Goal: Complete application form: Complete application form

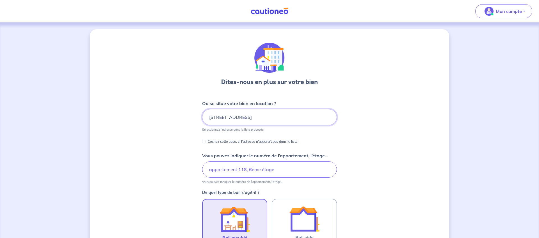
click at [284, 109] on input "[STREET_ADDRESS]" at bounding box center [269, 117] width 135 height 16
click at [281, 113] on input "[STREET_ADDRESS]" at bounding box center [269, 117] width 135 height 16
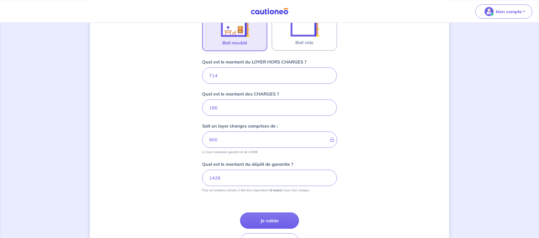
scroll to position [233, 0]
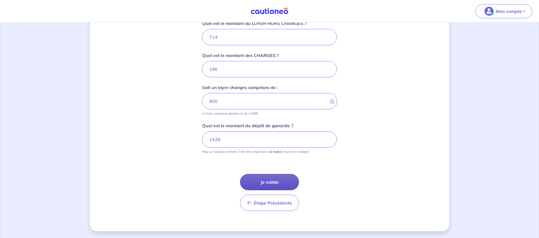
click at [274, 179] on button "Je valide" at bounding box center [269, 182] width 59 height 16
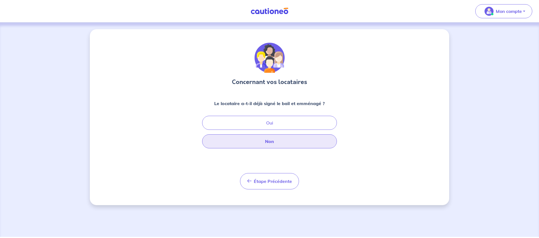
click at [263, 141] on button "Non" at bounding box center [269, 141] width 135 height 14
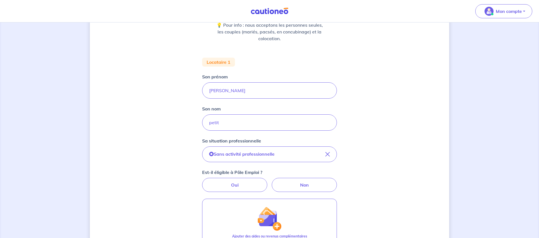
scroll to position [79, 0]
drag, startPoint x: 241, startPoint y: 125, endPoint x: 185, endPoint y: 118, distance: 56.9
click at [202, 118] on input "petit" at bounding box center [269, 122] width 135 height 16
type input "Petit"
click at [319, 183] on label "Non" at bounding box center [304, 184] width 65 height 14
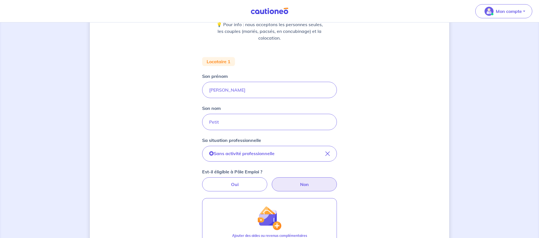
click at [271, 181] on input "Non" at bounding box center [270, 179] width 4 height 4
radio input "true"
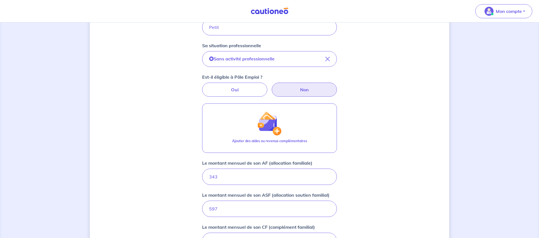
scroll to position [169, 0]
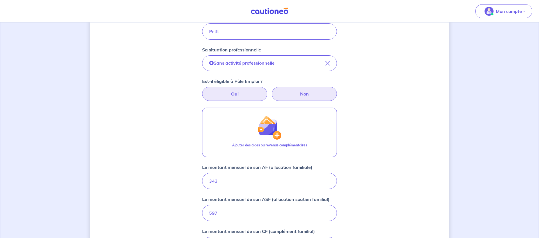
click at [217, 94] on label "Oui" at bounding box center [234, 94] width 65 height 14
click at [268, 90] on input "Oui" at bounding box center [270, 89] width 4 height 4
radio input "true"
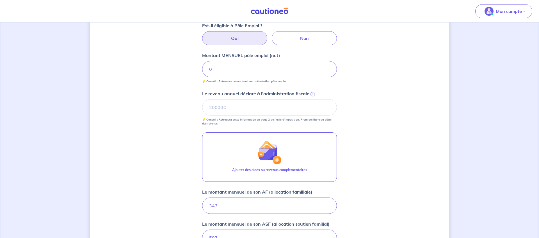
scroll to position [207, 0]
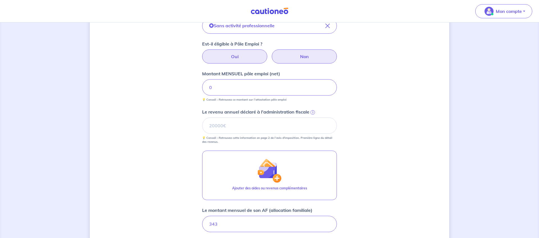
click at [308, 62] on label "Non" at bounding box center [304, 56] width 65 height 14
click at [271, 53] on input "Non" at bounding box center [270, 51] width 4 height 4
radio input "true"
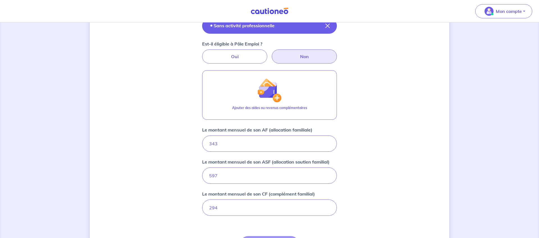
click at [221, 29] on div "Sans activité professionnelle" at bounding box center [241, 25] width 65 height 7
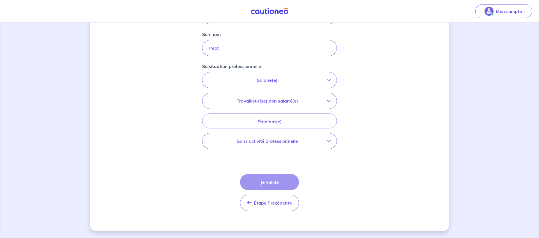
click at [278, 143] on p "Sans activité professionnelle" at bounding box center [267, 141] width 118 height 7
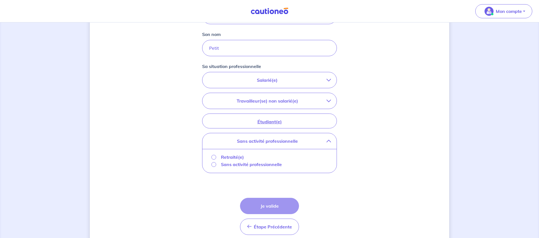
click at [226, 166] on p "Sans activité professionnelle" at bounding box center [251, 164] width 61 height 7
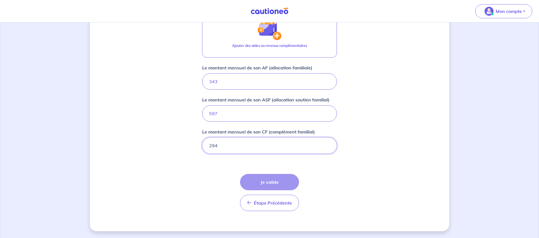
scroll to position [178, 0]
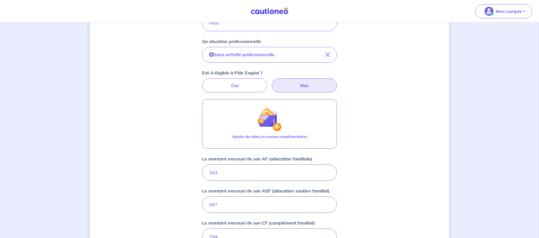
drag, startPoint x: 525, startPoint y: 130, endPoint x: 523, endPoint y: 52, distance: 77.5
click at [523, 52] on div "Concernant vos locataires 💡 Pour info : nous acceptons les personnes seules, le…" at bounding box center [269, 87] width 539 height 484
click at [475, 93] on div "Concernant vos locataires 💡 Pour info : nous acceptons les personnes seules, le…" at bounding box center [269, 87] width 539 height 484
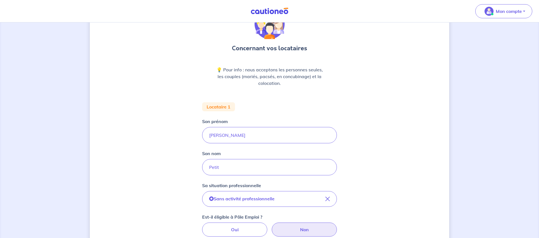
scroll to position [34, 0]
click at [246, 133] on input "[PERSON_NAME]" at bounding box center [269, 134] width 135 height 16
drag, startPoint x: 246, startPoint y: 133, endPoint x: 168, endPoint y: 117, distance: 80.4
click at [202, 126] on input "[PERSON_NAME]" at bounding box center [269, 134] width 135 height 16
type input "[PERSON_NAME]"
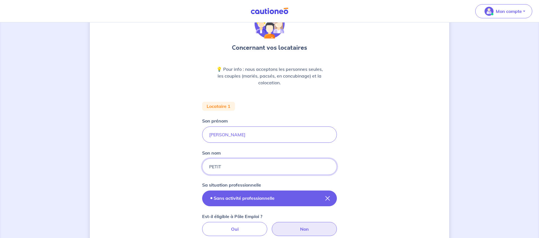
type input "PETIT"
click at [244, 203] on button "Sans activité professionnelle" at bounding box center [269, 198] width 135 height 16
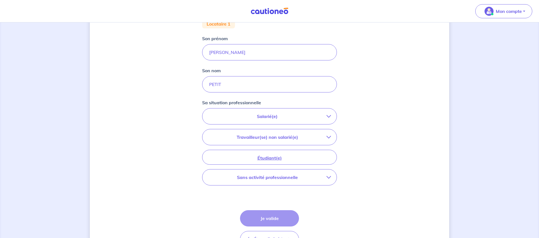
scroll to position [117, 0]
click at [281, 177] on p "Sans activité professionnelle" at bounding box center [267, 176] width 118 height 7
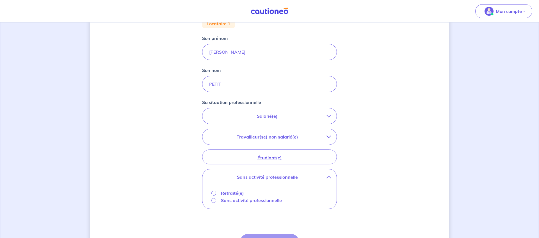
click at [211, 200] on div "Sans activité professionnelle" at bounding box center [269, 200] width 125 height 7
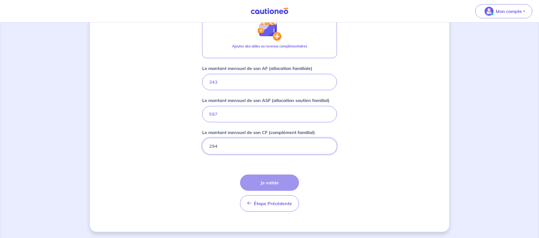
scroll to position [269, 0]
click at [262, 183] on div "Étape Précédente Précédent Je valide Je valide" at bounding box center [269, 192] width 59 height 37
click at [272, 147] on input "294" at bounding box center [269, 145] width 135 height 16
drag, startPoint x: 248, startPoint y: 146, endPoint x: 128, endPoint y: 127, distance: 121.6
click at [202, 137] on input "294" at bounding box center [269, 145] width 135 height 16
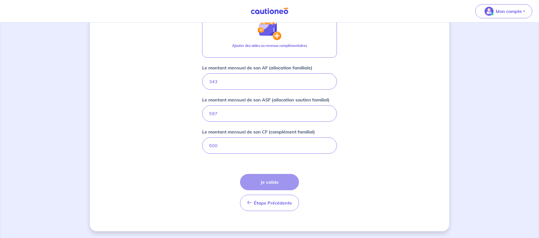
click at [263, 174] on div "Étape Précédente Précédent Je valide Je valide" at bounding box center [269, 192] width 59 height 37
drag, startPoint x: 239, startPoint y: 148, endPoint x: 131, endPoint y: 105, distance: 116.7
click at [202, 137] on input "500" at bounding box center [269, 145] width 135 height 16
type input "294"
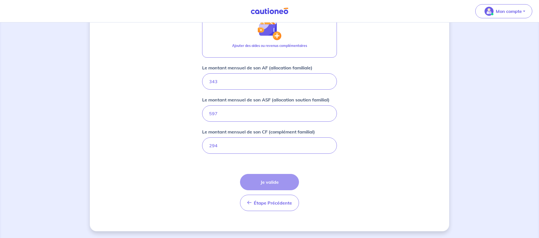
click at [269, 182] on div "Étape Précédente Précédent Je valide Je valide" at bounding box center [269, 192] width 59 height 37
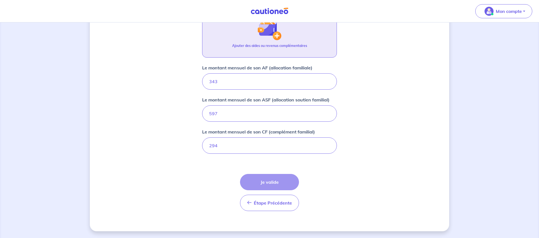
click at [265, 45] on p "Ajouter des aides ou revenus complémentaires" at bounding box center [269, 45] width 75 height 5
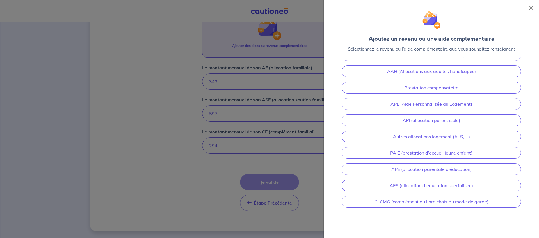
scroll to position [0, 0]
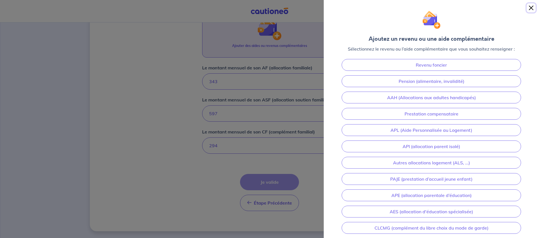
click at [530, 10] on button "Close" at bounding box center [530, 7] width 9 height 9
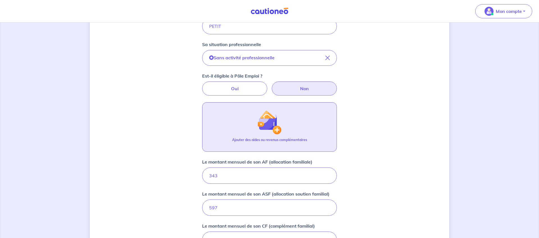
scroll to position [149, 0]
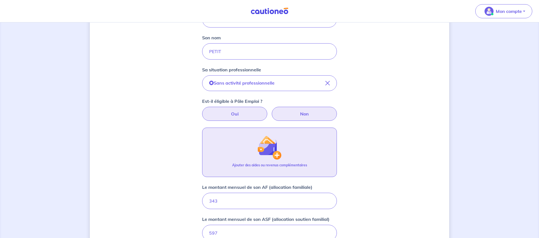
click at [233, 113] on label "Oui" at bounding box center [234, 114] width 65 height 14
click at [268, 110] on input "Oui" at bounding box center [270, 109] width 4 height 4
radio input "true"
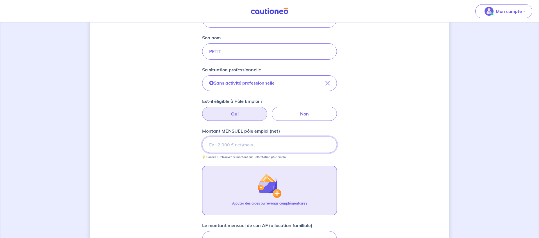
click at [274, 146] on input "Montant MENSUEL pôle emploi (net)" at bounding box center [269, 144] width 135 height 16
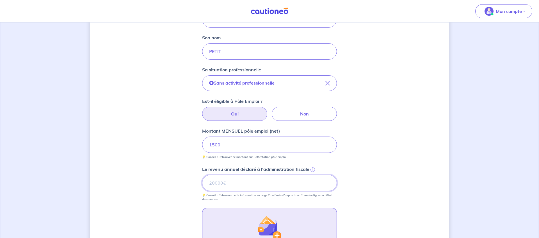
click at [272, 176] on input "Le revenu annuel déclaré à l'administration fiscale i" at bounding box center [269, 183] width 135 height 16
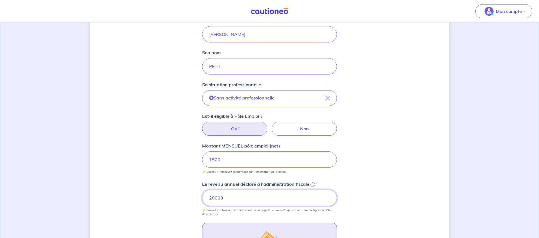
scroll to position [131, 0]
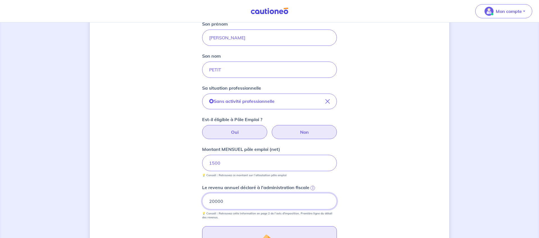
type input "20000"
click at [303, 134] on label "Non" at bounding box center [304, 132] width 65 height 14
click at [271, 129] on input "Non" at bounding box center [270, 127] width 4 height 4
radio input "true"
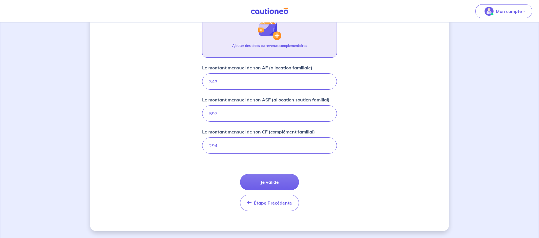
scroll to position [254, 0]
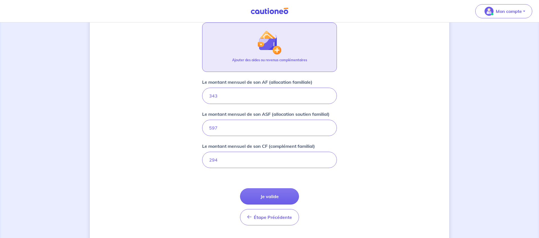
click at [269, 31] on img "button" at bounding box center [269, 43] width 24 height 24
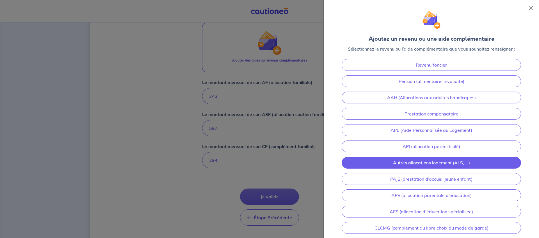
click at [411, 163] on link "Autres allocations logement (ALS, ...)" at bounding box center [431, 163] width 179 height 12
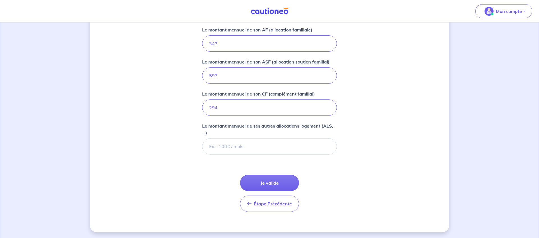
scroll to position [307, 0]
click at [246, 151] on input "Le montant mensuel de ses autres allocations logement (ALS, ...)" at bounding box center [269, 145] width 135 height 16
type input "551"
click at [260, 183] on button "Je valide" at bounding box center [269, 182] width 59 height 16
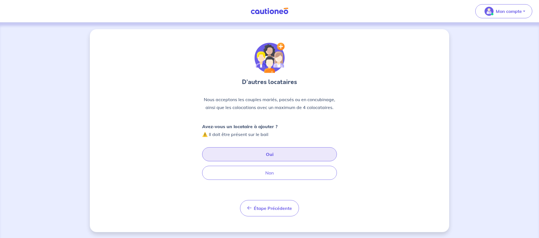
click at [274, 148] on button "Oui" at bounding box center [269, 154] width 135 height 14
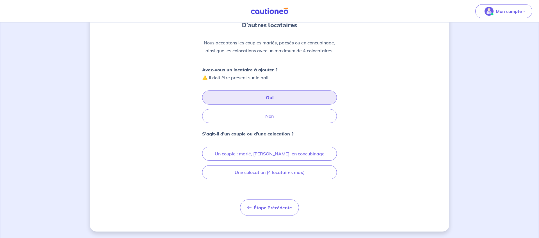
scroll to position [57, 0]
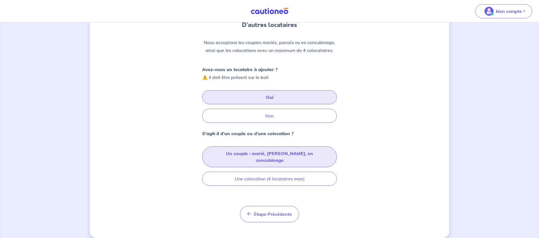
click at [271, 155] on button "Un couple : marié, [PERSON_NAME], en concubinage" at bounding box center [269, 156] width 135 height 21
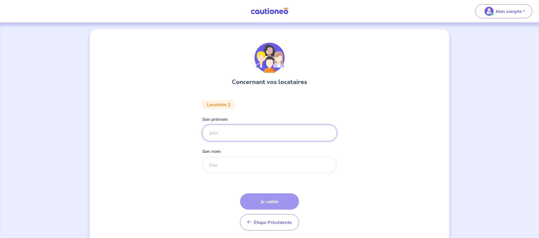
click at [256, 126] on input "Son prénom" at bounding box center [269, 133] width 135 height 16
click at [275, 227] on button "Étape Précédente Précédent" at bounding box center [269, 222] width 59 height 16
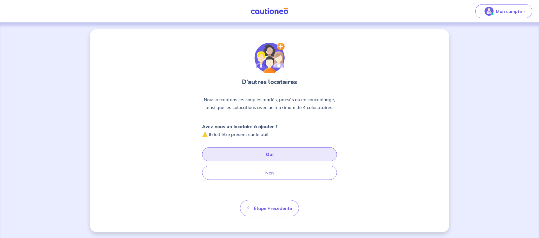
click at [268, 151] on button "Oui" at bounding box center [269, 154] width 135 height 14
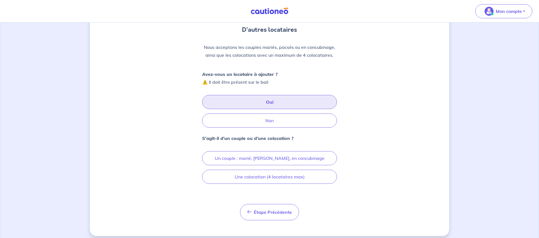
scroll to position [55, 0]
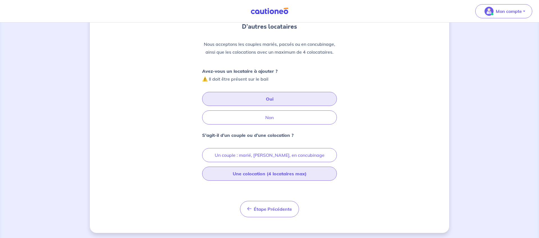
click at [269, 177] on button "Une colocation (4 locataires max)" at bounding box center [269, 173] width 135 height 14
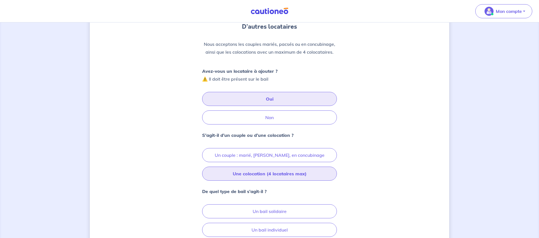
scroll to position [113, 0]
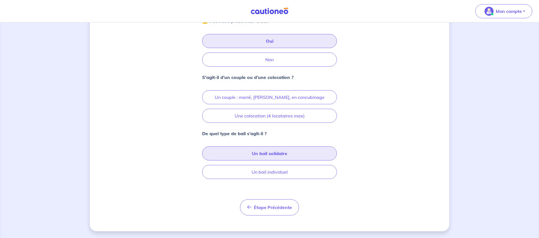
click at [289, 154] on button "Un bail solidaire" at bounding box center [269, 153] width 135 height 14
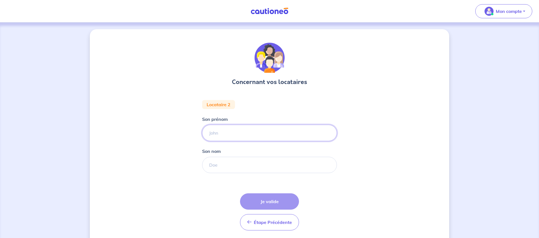
click at [238, 132] on input "Son prénom" at bounding box center [269, 133] width 135 height 16
type input "B"
drag, startPoint x: 243, startPoint y: 139, endPoint x: 141, endPoint y: 110, distance: 106.5
click at [202, 125] on input "ABDENACER" at bounding box center [269, 133] width 135 height 16
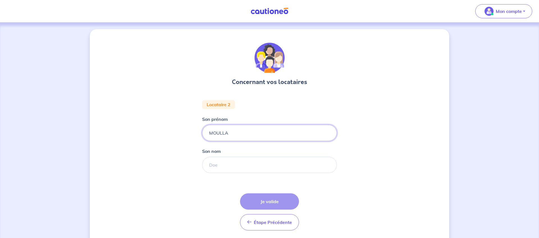
type input "MOULLA"
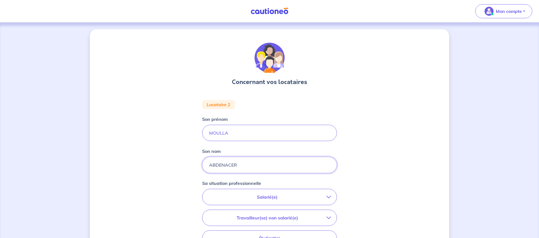
scroll to position [117, 0]
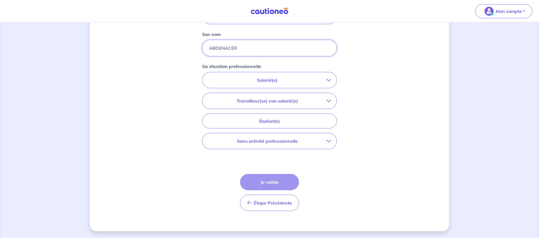
type input "ABDENACER"
click at [271, 80] on p "Salarié(e)" at bounding box center [267, 80] width 118 height 7
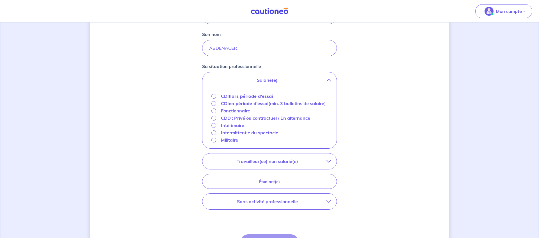
click at [324, 78] on p "Salarié(e)" at bounding box center [267, 80] width 118 height 7
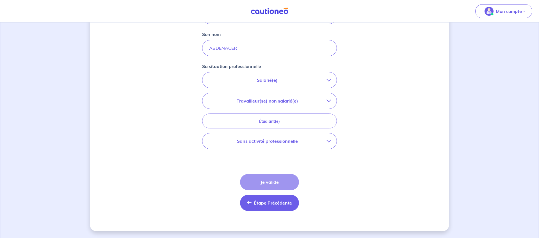
click at [270, 205] on button "Étape Précédente Précédent" at bounding box center [269, 202] width 59 height 16
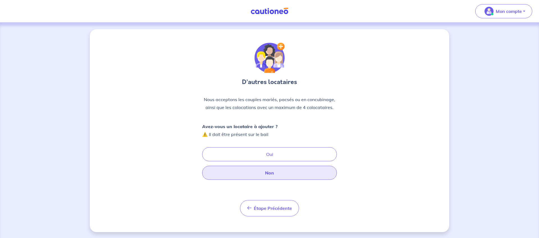
click at [258, 173] on button "Non" at bounding box center [269, 173] width 135 height 14
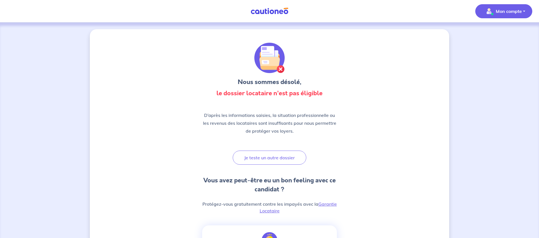
click at [497, 13] on p "Mon compte" at bounding box center [509, 11] width 26 height 7
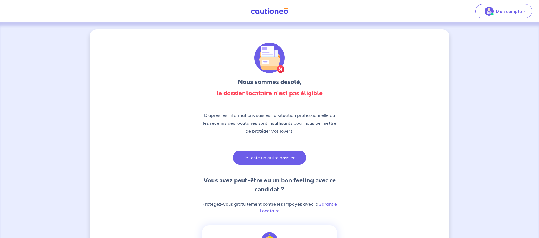
click at [269, 157] on button "Je teste un autre dossier" at bounding box center [270, 157] width 74 height 14
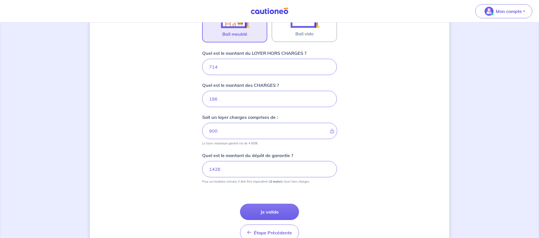
scroll to position [185, 0]
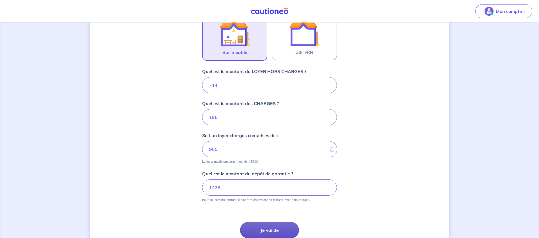
click at [267, 230] on button "Je valide" at bounding box center [269, 230] width 59 height 16
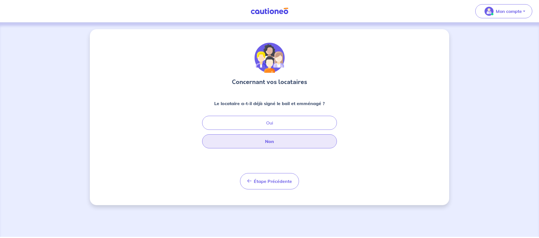
click at [251, 144] on button "Non" at bounding box center [269, 141] width 135 height 14
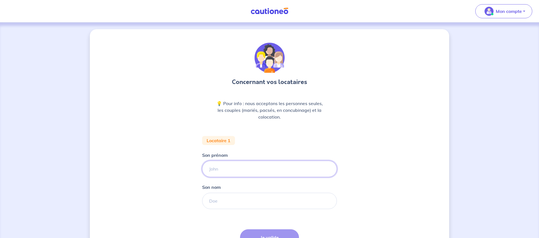
click at [228, 169] on input "Son prénom" at bounding box center [269, 169] width 135 height 16
type input "[PERSON_NAME]"
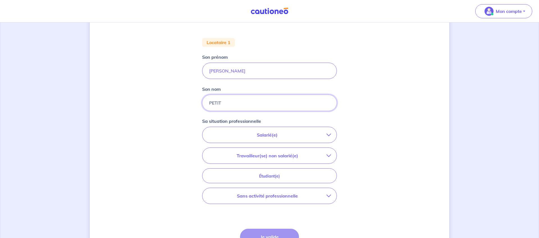
scroll to position [99, 0]
type input "PETIT"
click at [259, 199] on button "Sans activité professionnelle" at bounding box center [269, 195] width 134 height 16
click at [241, 219] on p "Sans activité professionnelle" at bounding box center [251, 218] width 61 height 7
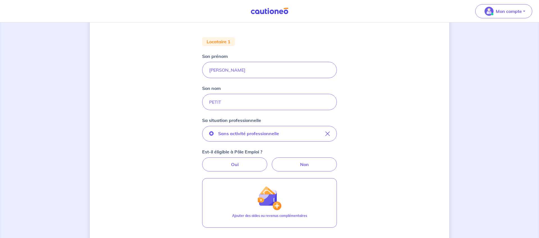
scroll to position [179, 0]
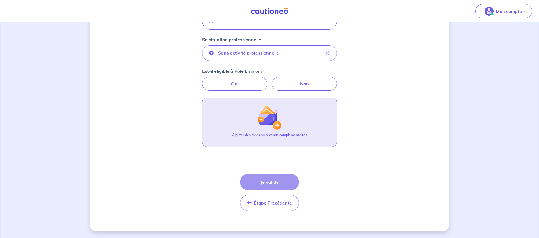
click at [273, 130] on button "Ajouter des aides ou revenus complémentaires" at bounding box center [269, 121] width 135 height 49
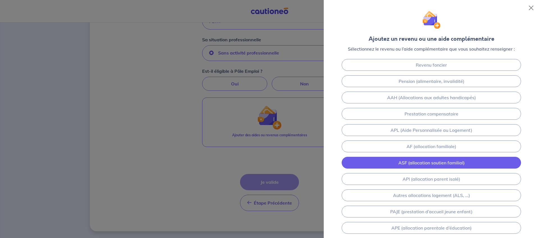
click at [472, 159] on link "ASF (allocation soutien familial)" at bounding box center [431, 163] width 179 height 12
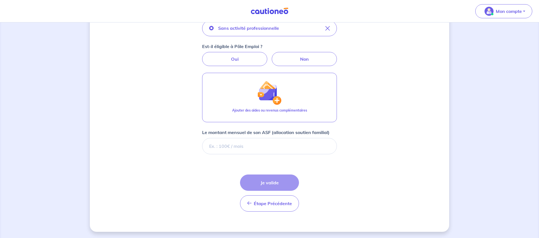
scroll to position [205, 0]
click at [264, 140] on input "Le montant mensuel de son ASF (allocation soutien familial)" at bounding box center [269, 145] width 135 height 16
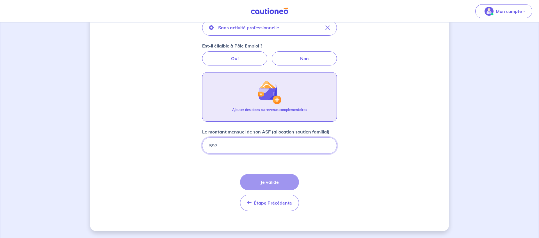
type input "597"
click at [279, 108] on p "Ajouter des aides ou revenus complémentaires" at bounding box center [269, 109] width 75 height 5
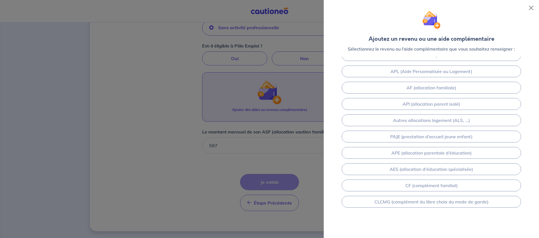
scroll to position [0, 0]
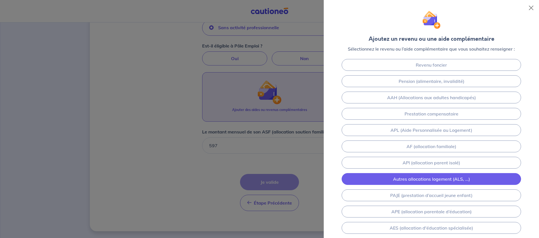
click at [427, 179] on link "Autres allocations logement (ALS, ...)" at bounding box center [431, 179] width 179 height 12
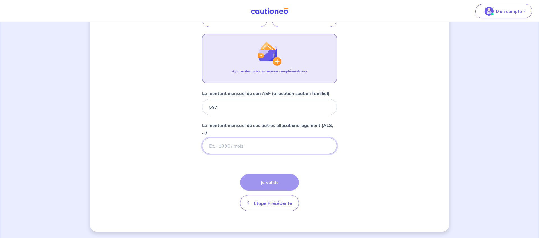
scroll to position [243, 0]
type input "551"
click at [187, 155] on div "Concernant vos locataires 💡 Pour info : nous acceptons les personnes seules, le…" at bounding box center [269, 8] width 359 height 445
click at [258, 151] on input "551" at bounding box center [269, 145] width 135 height 16
click at [275, 56] on img "button" at bounding box center [269, 53] width 24 height 24
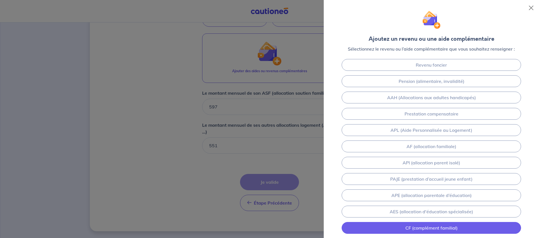
click at [444, 227] on link "CF (complément familial)" at bounding box center [431, 228] width 179 height 12
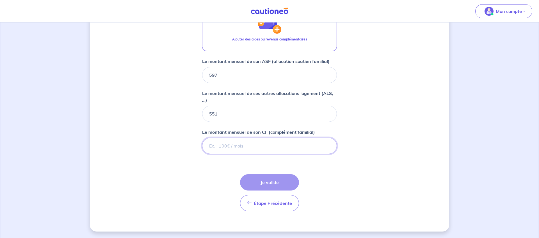
scroll to position [275, 0]
type input "294"
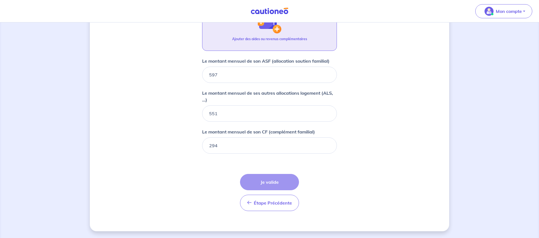
click at [267, 40] on p "Ajouter des aides ou revenus complémentaires" at bounding box center [269, 38] width 75 height 5
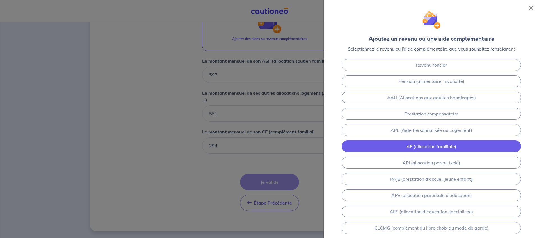
click at [456, 148] on link "AF (allocation familiale)" at bounding box center [431, 146] width 179 height 12
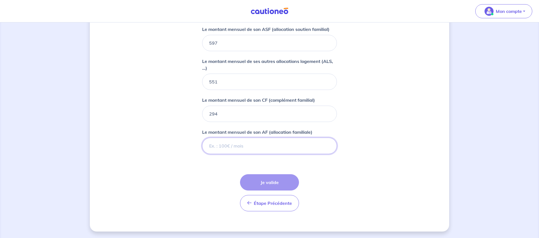
scroll to position [307, 0]
click at [236, 147] on input "Le montant mensuel de son AF (allocation familiale)" at bounding box center [269, 145] width 135 height 16
type input "343"
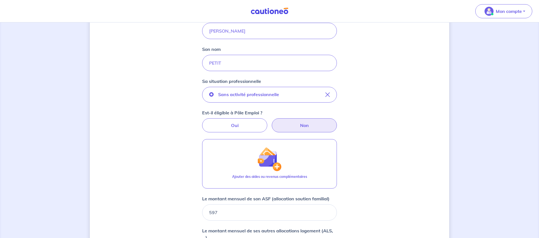
click at [301, 120] on label "Non" at bounding box center [304, 125] width 65 height 14
click at [271, 120] on input "Non" at bounding box center [270, 120] width 4 height 4
radio input "true"
click at [297, 122] on label "Non" at bounding box center [304, 125] width 65 height 14
click at [271, 122] on input "Non" at bounding box center [270, 120] width 4 height 4
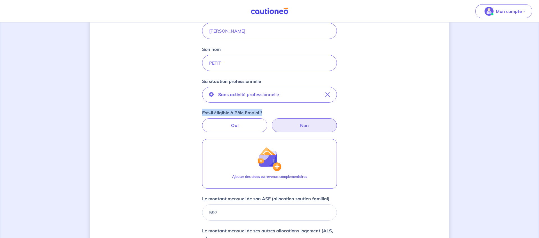
drag, startPoint x: 268, startPoint y: 113, endPoint x: 194, endPoint y: 105, distance: 74.0
click at [194, 105] on div "Concernant vos locataires 💡 Pour info : nous acceptons les personnes seules, le…" at bounding box center [269, 145] width 359 height 509
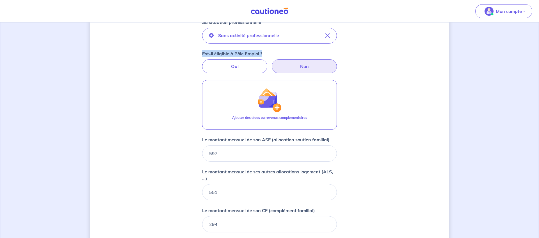
scroll to position [188, 0]
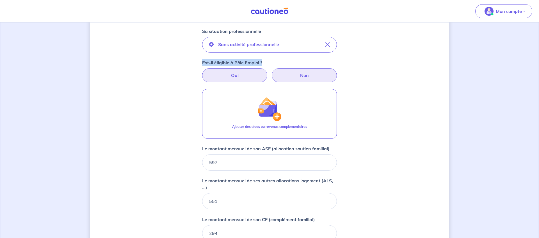
click at [246, 74] on label "Oui" at bounding box center [234, 75] width 65 height 14
click at [268, 72] on input "Oui" at bounding box center [270, 70] width 4 height 4
radio input "true"
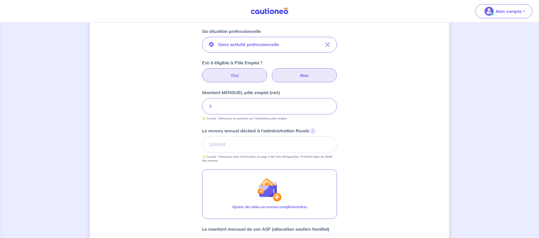
click at [298, 72] on label "Non" at bounding box center [304, 75] width 65 height 14
click at [271, 72] on input "Non" at bounding box center [270, 70] width 4 height 4
radio input "true"
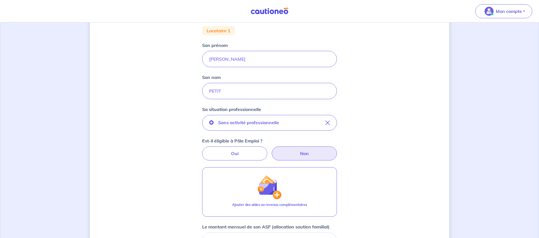
scroll to position [111, 0]
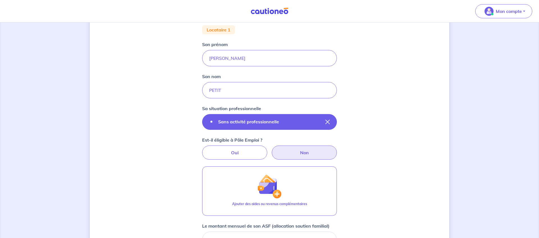
click at [240, 116] on button "Sans activité professionnelle" at bounding box center [269, 122] width 135 height 16
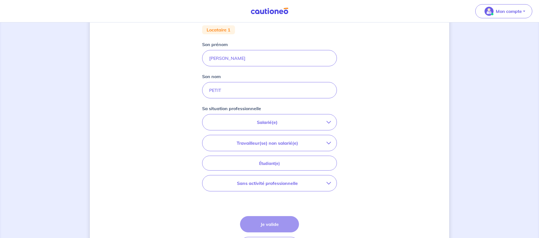
click at [241, 181] on p "Sans activité professionnelle" at bounding box center [267, 183] width 118 height 7
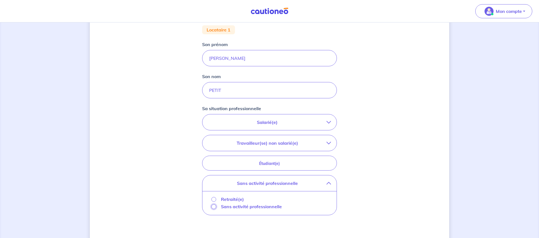
click at [212, 207] on input "Sans activité professionnelle" at bounding box center [213, 206] width 5 height 5
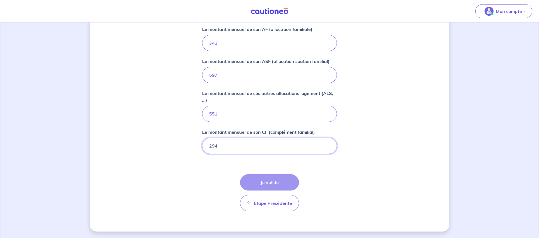
scroll to position [307, 0]
click at [265, 175] on div "Étape Précédente Précédent Je valide Je valide" at bounding box center [269, 192] width 59 height 37
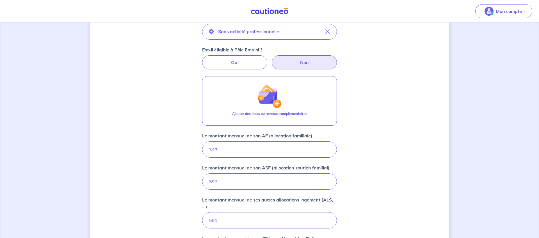
scroll to position [191, 0]
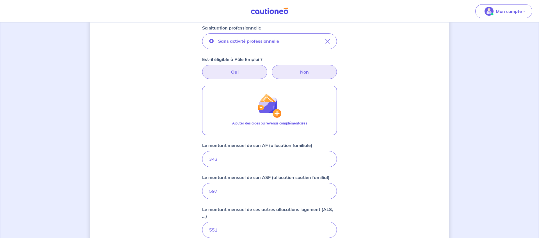
click at [243, 69] on label "Oui" at bounding box center [234, 72] width 65 height 14
click at [268, 68] on input "Oui" at bounding box center [270, 67] width 4 height 4
radio input "true"
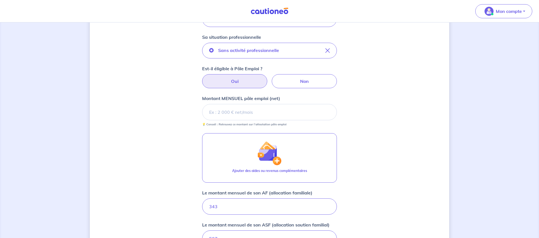
scroll to position [185, 0]
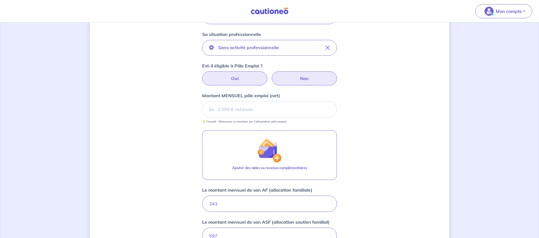
click at [304, 73] on label "Non" at bounding box center [304, 78] width 65 height 14
click at [271, 73] on input "Non" at bounding box center [270, 73] width 4 height 4
radio input "true"
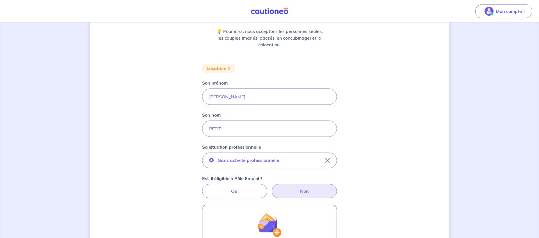
scroll to position [73, 0]
click at [244, 100] on input "[PERSON_NAME]" at bounding box center [269, 96] width 135 height 16
click at [241, 120] on input "PETIT" at bounding box center [269, 128] width 135 height 16
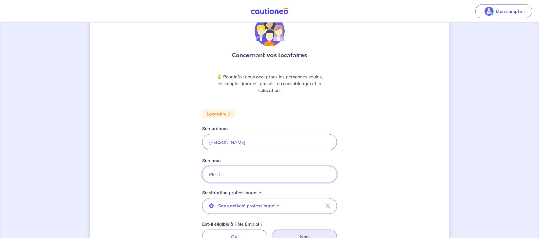
scroll to position [28, 0]
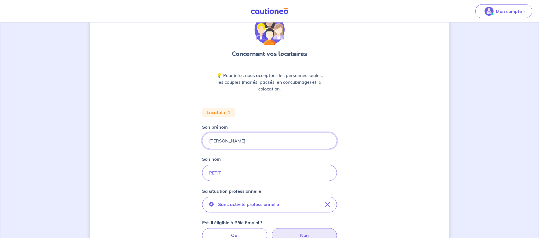
drag, startPoint x: 248, startPoint y: 139, endPoint x: 129, endPoint y: 111, distance: 121.6
click at [202, 132] on input "[PERSON_NAME]" at bounding box center [269, 140] width 135 height 16
type input "abdenacer"
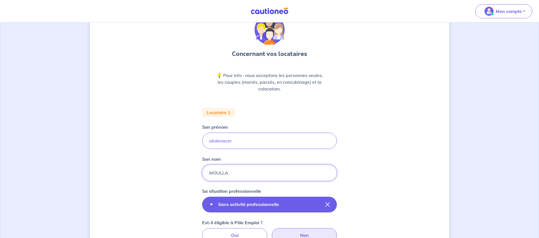
type input "MOULLA"
click at [328, 204] on icon "button" at bounding box center [327, 204] width 4 height 4
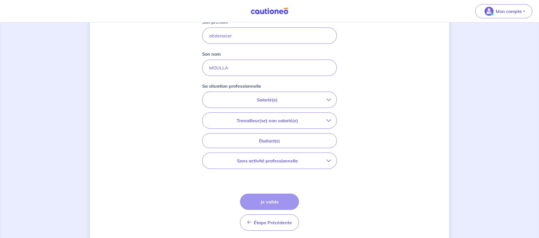
scroll to position [145, 0]
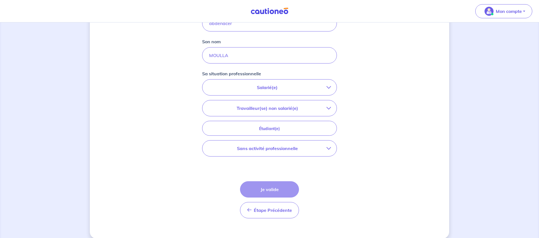
click at [289, 104] on button "Travailleur(se) non salarié(e)" at bounding box center [269, 108] width 134 height 16
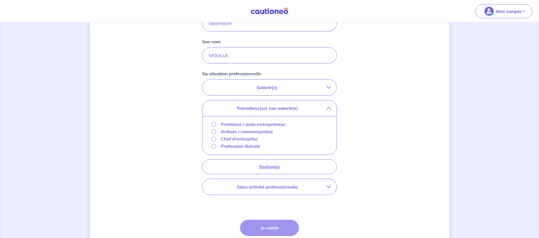
click at [245, 127] on p "Freelance / auto-entrepreneur" at bounding box center [253, 124] width 64 height 7
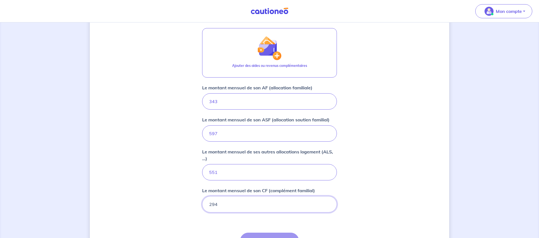
scroll to position [257, 0]
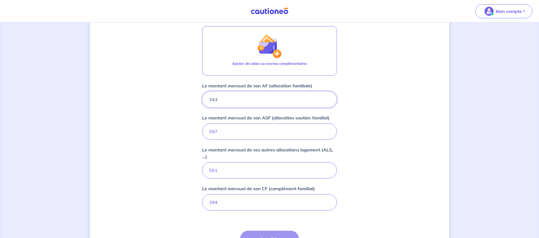
click at [301, 99] on input "343" at bounding box center [269, 99] width 135 height 16
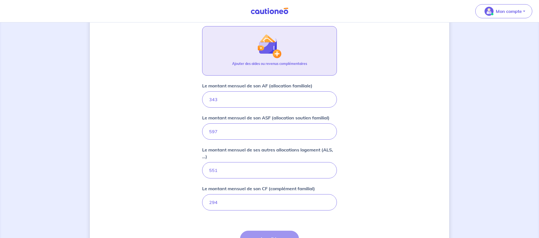
click at [290, 63] on p "Ajouter des aides ou revenus complémentaires" at bounding box center [269, 63] width 75 height 5
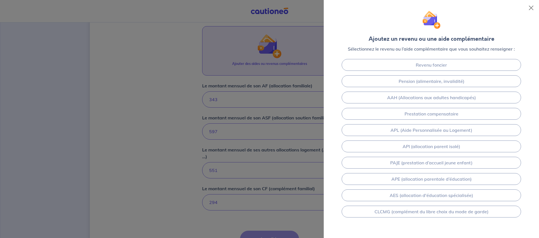
click at [232, 126] on div at bounding box center [269, 119] width 539 height 238
click at [533, 7] on button "Close" at bounding box center [530, 7] width 9 height 9
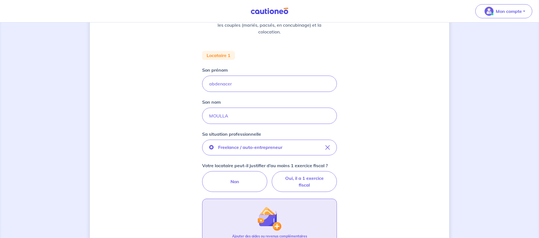
scroll to position [158, 0]
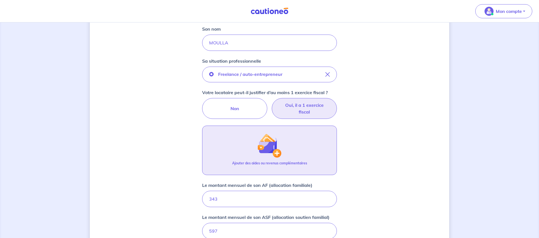
click at [306, 113] on label "Oui, il a 1 exercice fiscal" at bounding box center [304, 108] width 65 height 21
click at [271, 102] on input "Oui, il a 1 exercice fiscal" at bounding box center [270, 100] width 4 height 4
radio input "true"
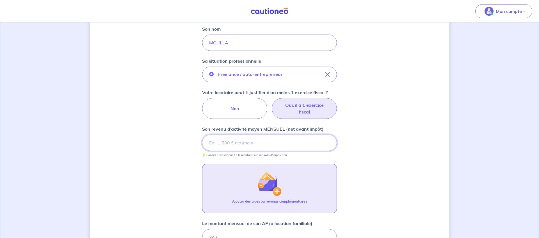
click at [252, 148] on input "Son revenu d’activité moyen MENSUEL (net avant impôt)" at bounding box center [269, 142] width 135 height 16
click at [253, 147] on input "Son revenu d’activité moyen MENSUEL (net avant impôt)" at bounding box center [269, 142] width 135 height 16
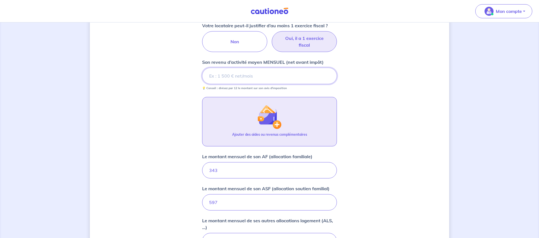
scroll to position [275, 0]
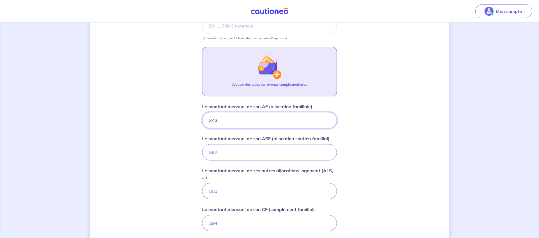
drag, startPoint x: 312, startPoint y: 122, endPoint x: 199, endPoint y: 99, distance: 115.0
click at [202, 112] on input "343" at bounding box center [269, 120] width 135 height 16
drag, startPoint x: 218, startPoint y: 152, endPoint x: 126, endPoint y: 132, distance: 93.8
click at [202, 144] on input "597" at bounding box center [269, 152] width 135 height 16
drag, startPoint x: 249, startPoint y: 190, endPoint x: 136, endPoint y: 174, distance: 114.3
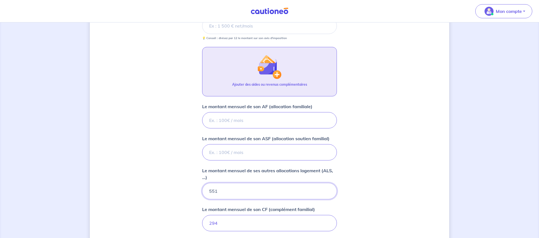
click at [202, 183] on input "551" at bounding box center [269, 191] width 135 height 16
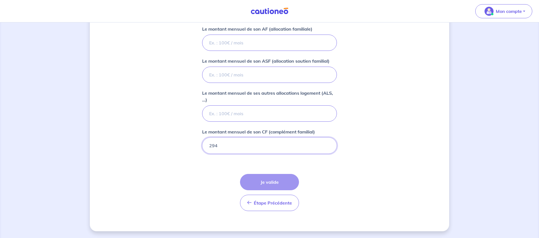
drag, startPoint x: 237, startPoint y: 143, endPoint x: 132, endPoint y: 141, distance: 105.5
click at [202, 141] on input "294" at bounding box center [269, 145] width 135 height 16
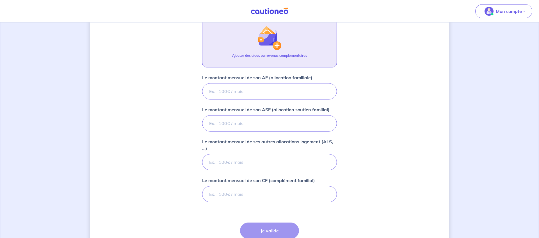
click at [280, 59] on div "Ajouter des aides ou revenus complémentaires" at bounding box center [269, 58] width 75 height 10
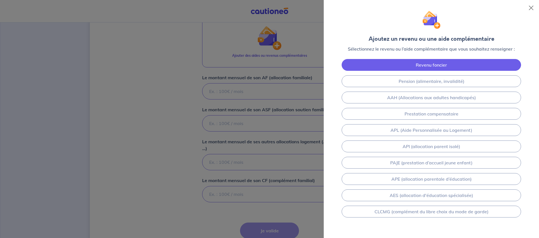
click at [459, 68] on link "Revenu foncier" at bounding box center [431, 65] width 179 height 12
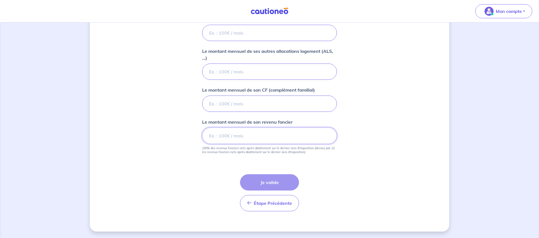
scroll to position [394, 0]
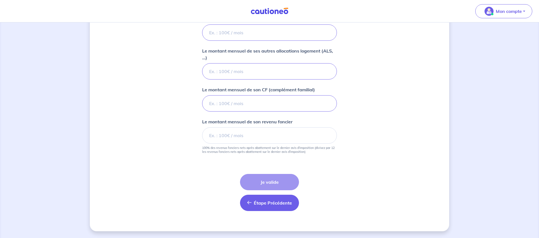
click at [277, 201] on span "Étape Précédente" at bounding box center [273, 203] width 38 height 6
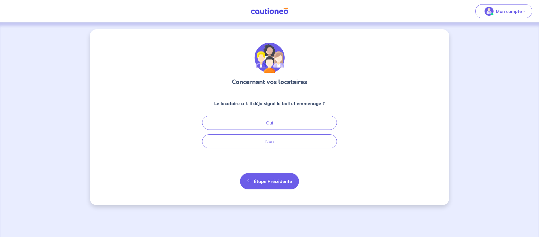
click at [263, 181] on span "Étape Précédente" at bounding box center [273, 181] width 38 height 6
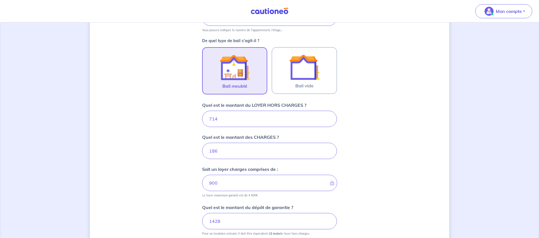
scroll to position [233, 0]
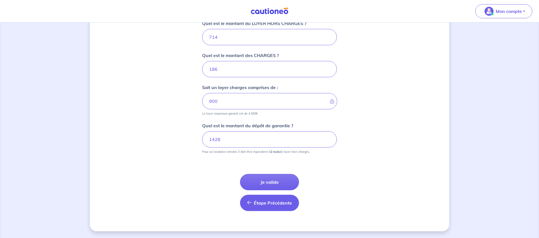
click at [255, 209] on button "Étape Précédente Précédent" at bounding box center [269, 202] width 59 height 16
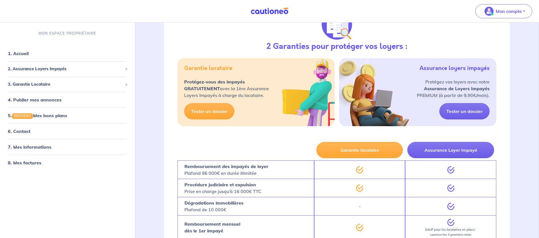
scroll to position [115, 0]
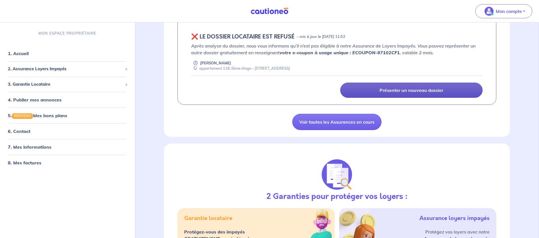
click at [401, 89] on p "Présenter un nouveau dossier" at bounding box center [411, 90] width 64 height 6
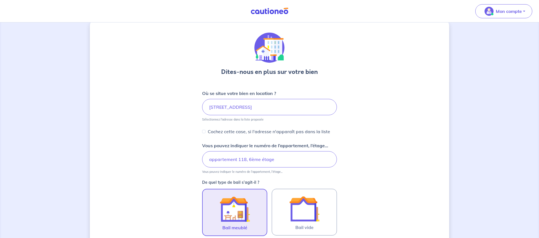
scroll to position [233, 0]
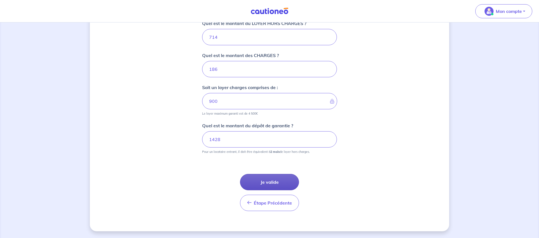
click at [274, 181] on button "Je valide" at bounding box center [269, 182] width 59 height 16
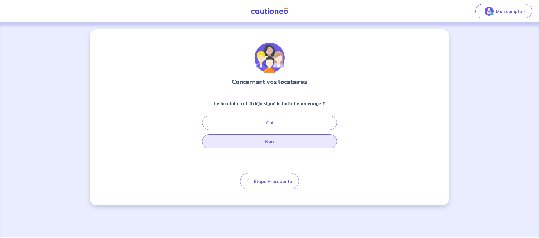
click at [251, 142] on button "Non" at bounding box center [269, 141] width 135 height 14
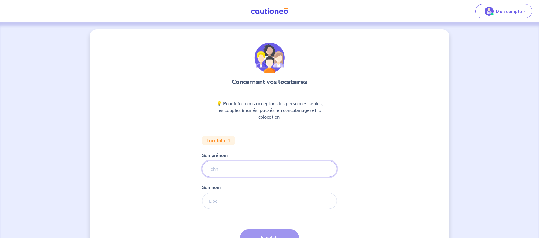
click at [251, 169] on input "Son prénom" at bounding box center [269, 169] width 135 height 16
type input "a"
type input "abdenacer"
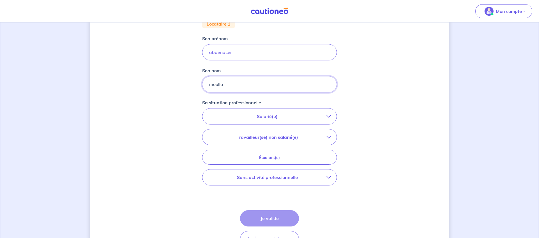
scroll to position [133, 0]
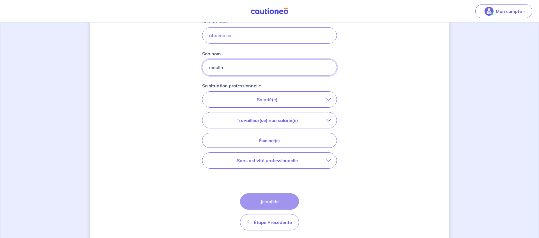
type input "moulla"
click at [281, 124] on button "Travailleur(se) non salarié(e)" at bounding box center [269, 120] width 134 height 16
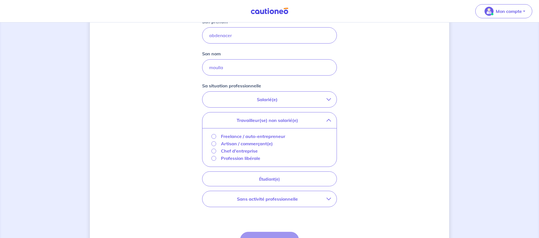
click at [237, 138] on p "Freelance / auto-entrepreneur" at bounding box center [253, 136] width 64 height 7
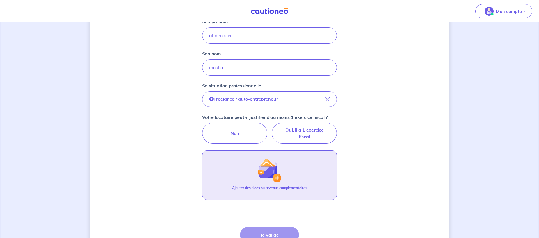
click at [286, 175] on button "Ajouter des aides ou revenus complémentaires" at bounding box center [269, 174] width 135 height 49
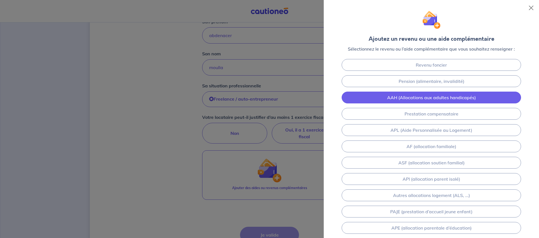
click at [438, 100] on link "AAH (Allocations aux adultes handicapés)" at bounding box center [431, 97] width 179 height 12
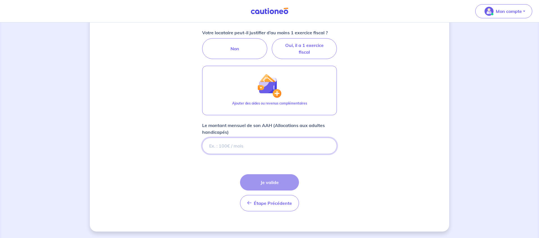
scroll to position [218, 0]
click at [305, 54] on label "Oui, il a 1 exercice fiscal" at bounding box center [304, 48] width 65 height 21
click at [271, 42] on input "Oui, il a 1 exercice fiscal" at bounding box center [270, 40] width 4 height 4
radio input "true"
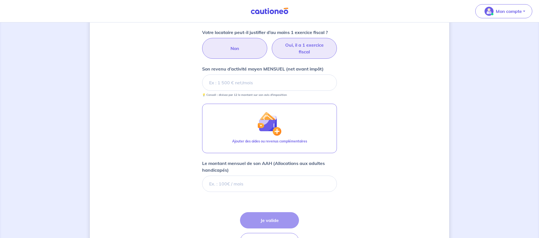
click at [257, 44] on label "Non" at bounding box center [234, 48] width 65 height 21
click at [268, 42] on input "Non" at bounding box center [270, 40] width 4 height 4
radio input "true"
click at [298, 51] on label "Oui, il a 1 exercice fiscal" at bounding box center [304, 48] width 65 height 21
click at [271, 42] on input "Oui, il a 1 exercice fiscal" at bounding box center [270, 40] width 4 height 4
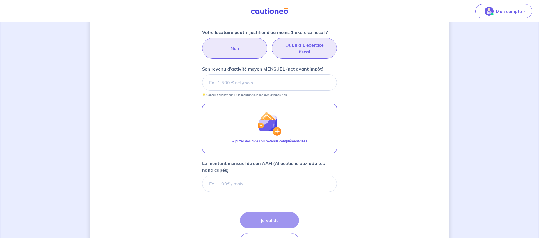
radio input "true"
click at [247, 79] on input "Son revenu d’activité moyen MENSUEL (net avant impôt)" at bounding box center [269, 82] width 135 height 16
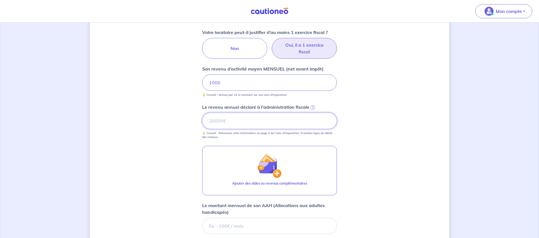
click at [233, 119] on input "Le revenu annuel déclaré à l'administration fiscale i" at bounding box center [269, 121] width 135 height 16
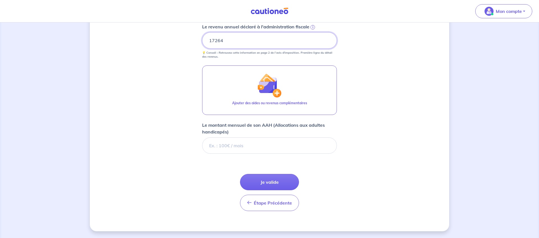
type input "17264"
click at [232, 145] on input "Le montant mensuel de son AAH (Allocations aux adultes handicapés)" at bounding box center [269, 145] width 135 height 16
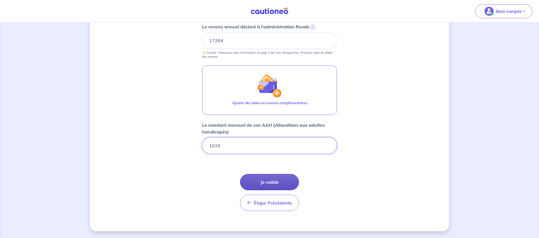
type input "1016"
click at [274, 180] on button "Je valide" at bounding box center [269, 182] width 59 height 16
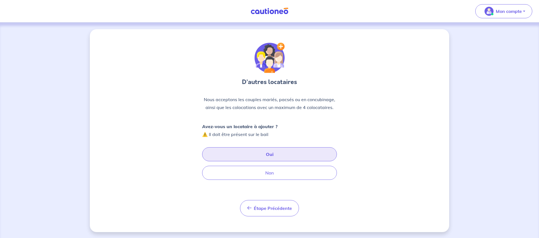
click at [263, 159] on button "Oui" at bounding box center [269, 154] width 135 height 14
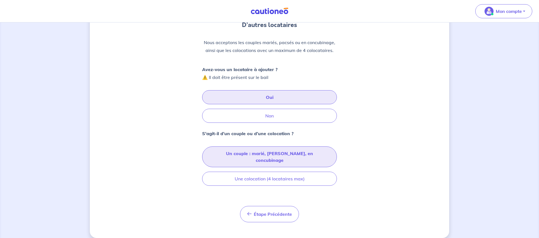
click at [307, 155] on button "Un couple : marié, [PERSON_NAME], en concubinage" at bounding box center [269, 156] width 135 height 21
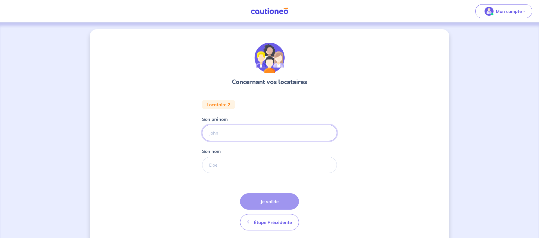
click at [236, 136] on input "Son prénom" at bounding box center [269, 133] width 135 height 16
type input "[PERSON_NAME]"
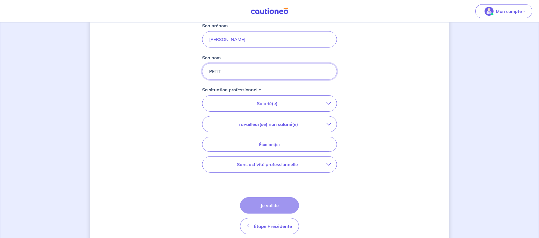
scroll to position [105, 0]
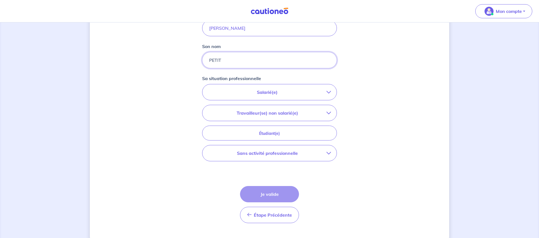
type input "PETIT"
click at [266, 151] on p "Sans activité professionnelle" at bounding box center [267, 153] width 118 height 7
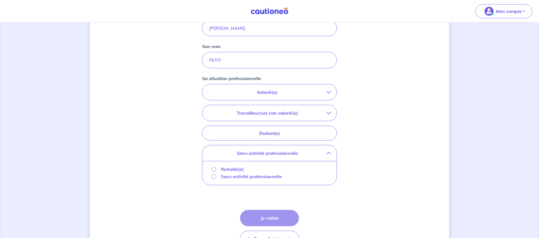
click at [232, 175] on p "Sans activité professionnelle" at bounding box center [251, 176] width 61 height 7
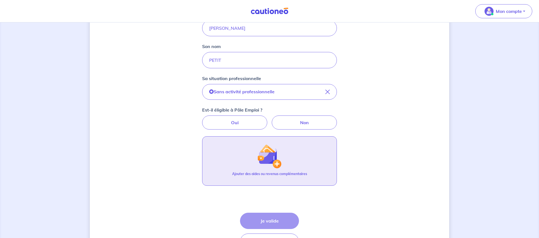
click at [292, 170] on button "Ajouter des aides ou revenus complémentaires" at bounding box center [269, 160] width 135 height 49
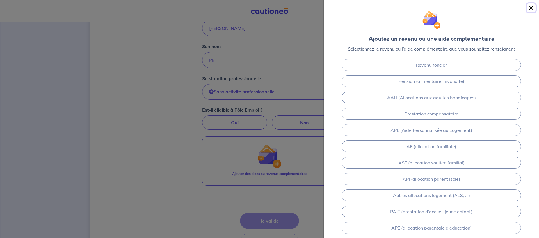
click at [528, 8] on button "Close" at bounding box center [530, 7] width 9 height 9
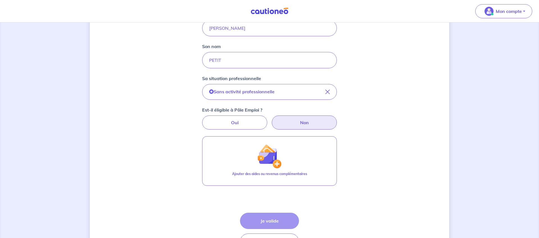
click at [312, 119] on label "Non" at bounding box center [304, 122] width 65 height 14
click at [271, 119] on input "Non" at bounding box center [270, 117] width 4 height 4
radio input "true"
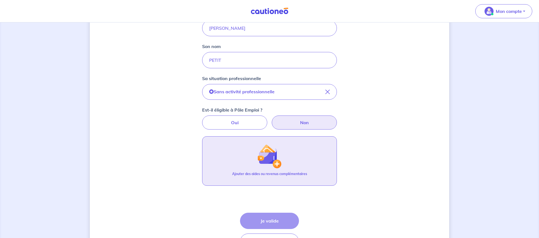
click at [259, 179] on div "Ajouter des aides ou revenus complémentaires" at bounding box center [269, 176] width 75 height 10
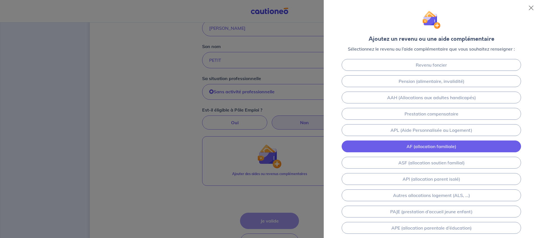
click at [423, 147] on link "AF (allocation familiale)" at bounding box center [431, 146] width 179 height 12
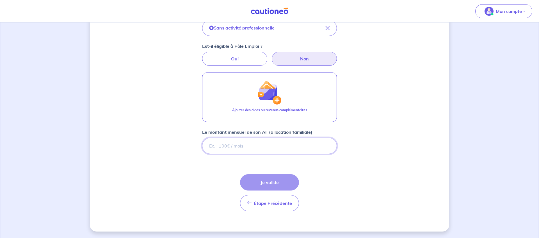
scroll to position [169, 0]
click at [248, 142] on input "Le montant mensuel de son AF (allocation familiale)" at bounding box center [269, 145] width 135 height 16
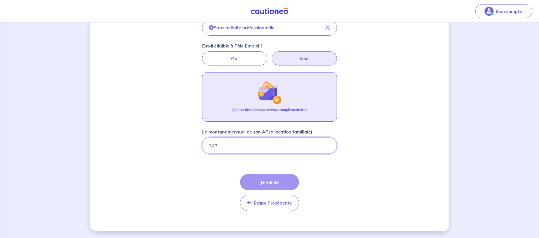
type input "343"
click at [243, 94] on button "Ajouter des aides ou revenus complémentaires" at bounding box center [269, 96] width 135 height 49
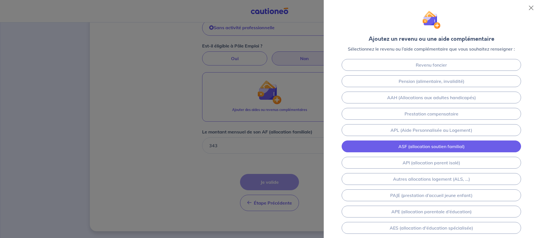
click at [433, 148] on link "ASF (allocation soutien familial)" at bounding box center [431, 146] width 179 height 12
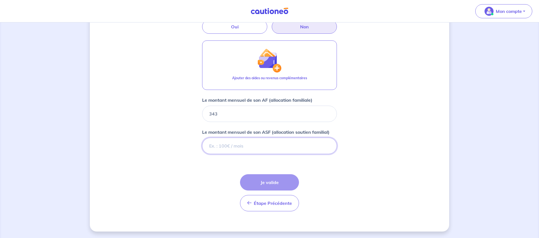
scroll to position [201, 0]
click at [248, 150] on input "Le montant mensuel de son ASF (allocation soutien familial)" at bounding box center [269, 145] width 135 height 16
click at [241, 148] on input "Le montant mensuel de son ASF (allocation soutien familial)" at bounding box center [269, 145] width 135 height 16
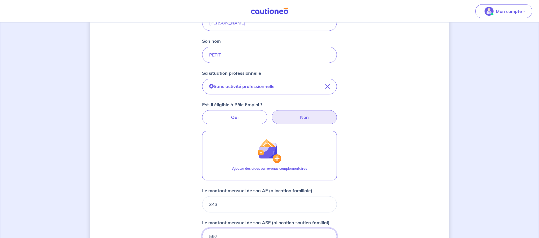
scroll to position [111, 0]
type input "597"
click at [235, 117] on label "Oui" at bounding box center [234, 116] width 65 height 14
click at [268, 113] on input "Oui" at bounding box center [270, 111] width 4 height 4
radio input "true"
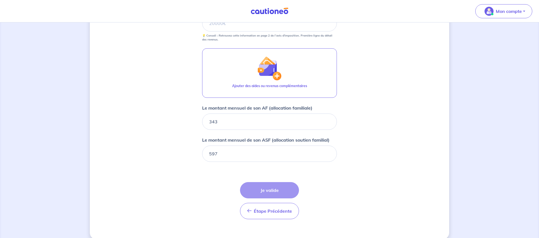
scroll to position [173, 0]
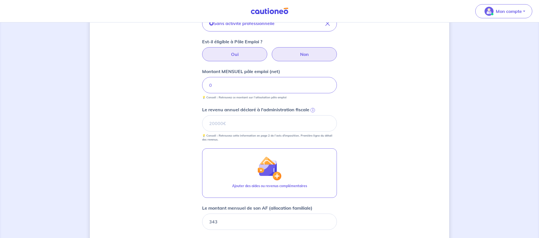
click at [290, 53] on label "Non" at bounding box center [304, 54] width 65 height 14
click at [271, 51] on input "Non" at bounding box center [270, 49] width 4 height 4
radio input "true"
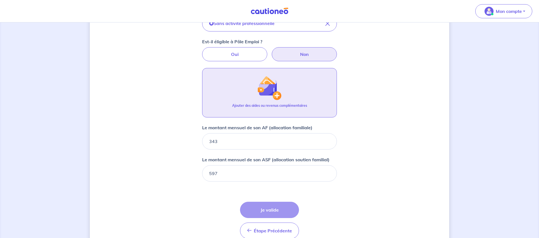
click at [270, 89] on img "button" at bounding box center [269, 88] width 24 height 24
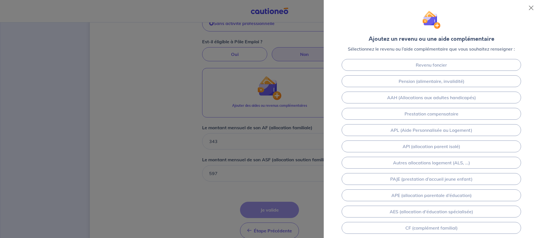
scroll to position [1, 0]
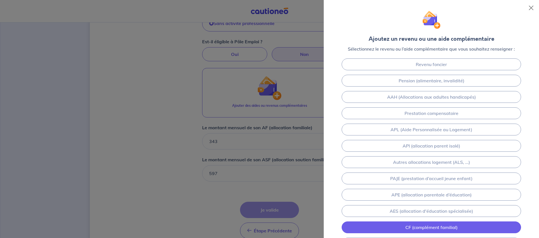
click at [436, 229] on link "CF (complément familial)" at bounding box center [431, 227] width 179 height 12
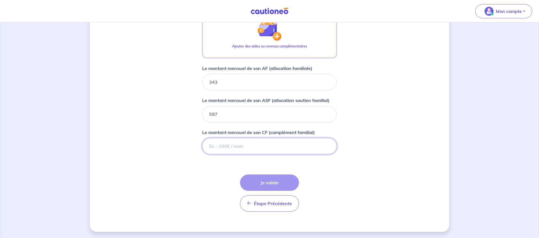
scroll to position [233, 0]
click at [238, 145] on input "Le montant mensuel de son CF (complément familial)" at bounding box center [269, 145] width 135 height 16
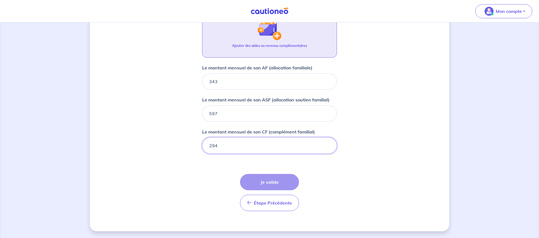
type input "294"
click at [273, 43] on button "Ajouter des aides ou revenus complémentaires" at bounding box center [269, 32] width 135 height 49
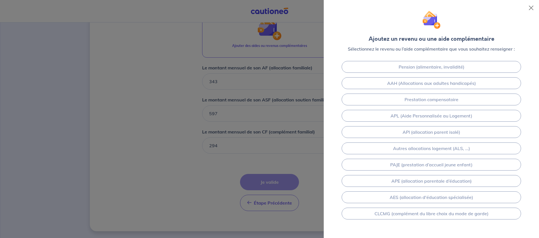
scroll to position [26, 0]
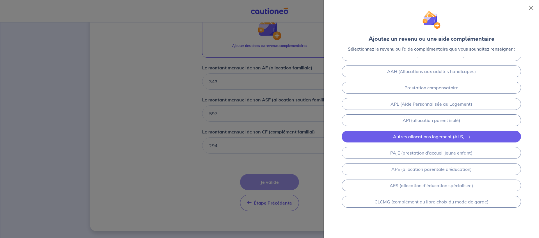
click at [440, 138] on link "Autres allocations logement (ALS, ...)" at bounding box center [431, 137] width 179 height 12
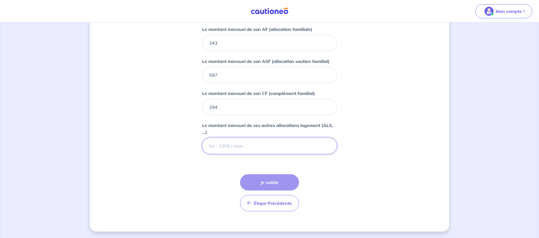
scroll to position [271, 0]
click at [250, 141] on input "Le montant mensuel de ses autres allocations logement (ALS, ...)" at bounding box center [269, 145] width 135 height 16
type input "551"
click at [271, 186] on div "Étape Précédente Précédent Je valide Je valide" at bounding box center [269, 192] width 59 height 37
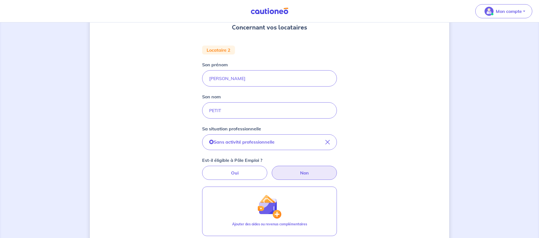
scroll to position [54, 0]
drag, startPoint x: 224, startPoint y: 109, endPoint x: 139, endPoint y: 102, distance: 85.6
click at [202, 103] on input "PETIT" at bounding box center [269, 111] width 135 height 16
type input "PETIT"
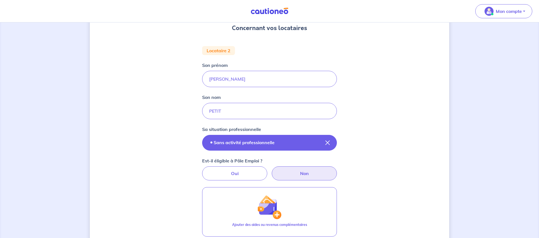
click at [227, 146] on button "Sans activité professionnelle" at bounding box center [269, 143] width 135 height 16
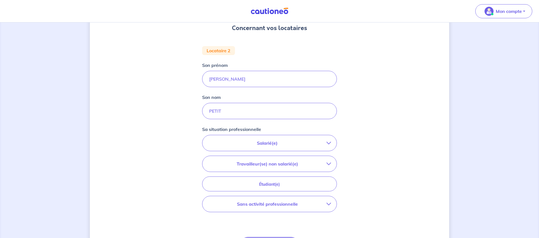
click at [300, 211] on button "Sans activité professionnelle" at bounding box center [269, 204] width 134 height 16
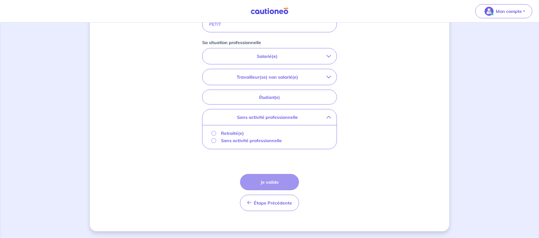
click at [229, 146] on div "Retraité(e) Sans activité professionnelle" at bounding box center [269, 137] width 134 height 24
click at [224, 144] on div "Sans activité professionnelle" at bounding box center [269, 140] width 116 height 7
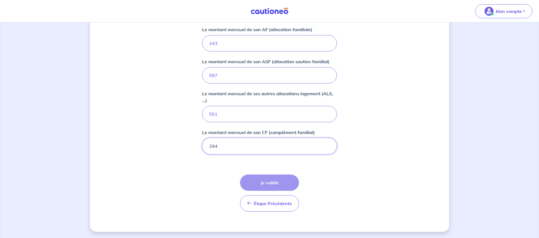
scroll to position [271, 0]
click at [270, 187] on div "Étape Précédente Précédent Je valide Je valide" at bounding box center [269, 192] width 59 height 37
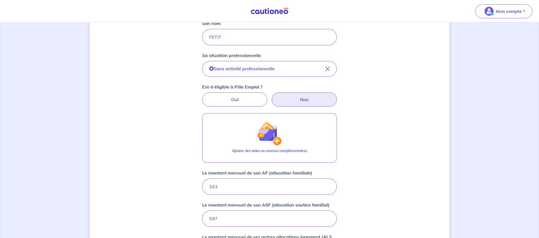
scroll to position [119, 0]
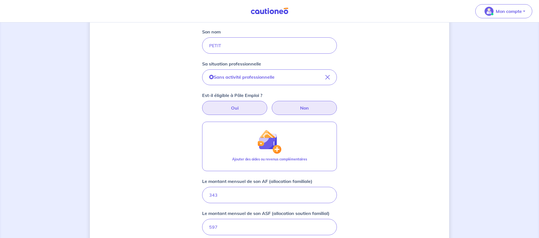
click at [214, 107] on label "Oui" at bounding box center [234, 108] width 65 height 14
click at [268, 104] on input "Oui" at bounding box center [270, 103] width 4 height 4
radio input "true"
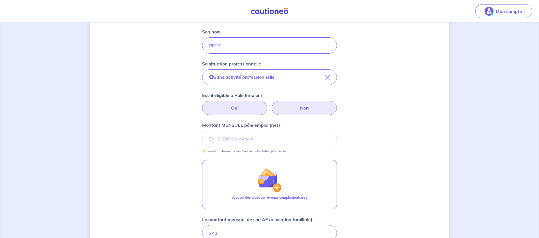
click at [305, 109] on label "Non" at bounding box center [304, 108] width 65 height 14
click at [271, 104] on input "Non" at bounding box center [270, 103] width 4 height 4
radio input "true"
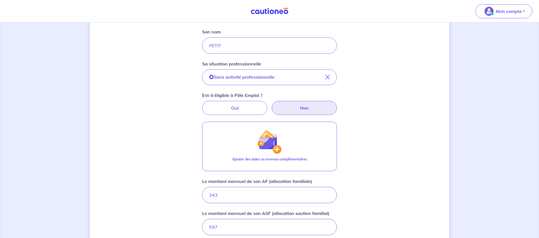
scroll to position [271, 0]
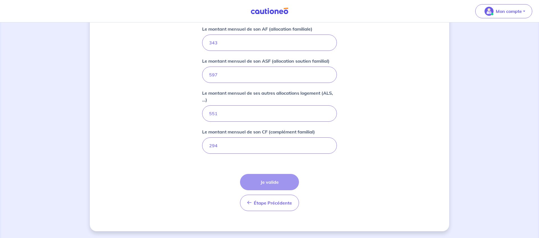
click at [278, 186] on div "Étape Précédente Précédent Je valide Je valide" at bounding box center [269, 192] width 59 height 37
click at [267, 204] on span "Étape Précédente" at bounding box center [273, 203] width 38 height 6
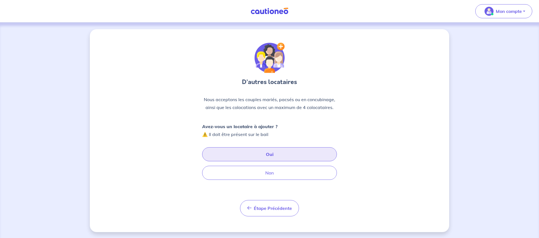
click at [264, 154] on button "Oui" at bounding box center [269, 154] width 135 height 14
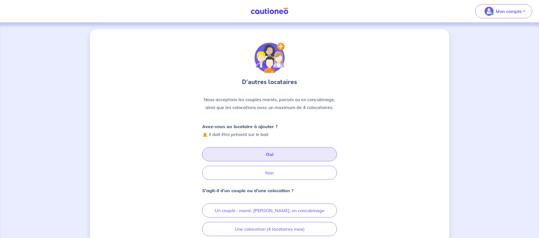
scroll to position [57, 0]
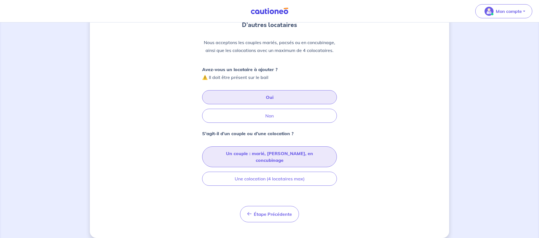
click at [283, 152] on button "Un couple : marié, [PERSON_NAME], en concubinage" at bounding box center [269, 156] width 135 height 21
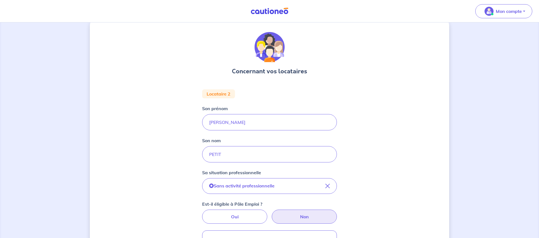
scroll to position [271, 0]
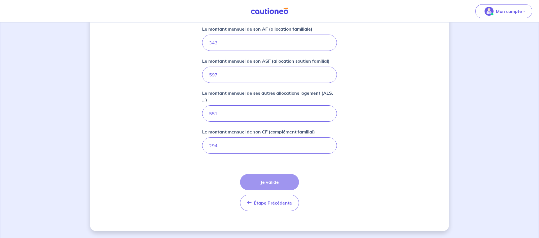
click at [265, 182] on div "Étape Précédente Précédent Je valide Je valide" at bounding box center [269, 192] width 59 height 37
click at [325, 171] on form "Locataire 2 Son prénom [PERSON_NAME] nom PETIT Sa situation professionnelle San…" at bounding box center [269, 22] width 135 height 387
click at [325, 145] on input "294.01" at bounding box center [269, 145] width 135 height 16
click at [325, 145] on input "294.02" at bounding box center [269, 145] width 135 height 16
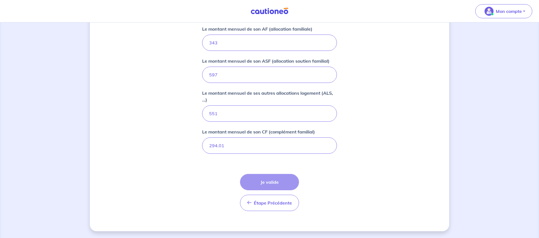
click at [327, 146] on input "294.01" at bounding box center [269, 145] width 135 height 16
type input "294"
click at [327, 146] on input "294" at bounding box center [269, 145] width 135 height 16
click at [271, 113] on input "551" at bounding box center [269, 113] width 135 height 16
click at [234, 41] on input "343" at bounding box center [269, 43] width 135 height 16
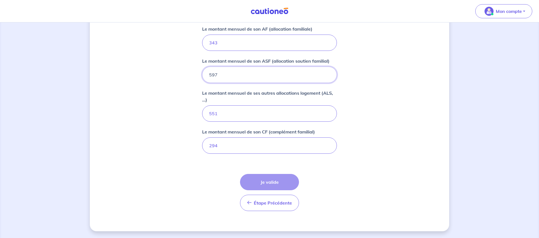
click at [227, 69] on input "597" at bounding box center [269, 75] width 135 height 16
click at [226, 97] on p "Le montant mensuel de ses autres allocations logement (ALS, ...)" at bounding box center [269, 96] width 135 height 13
click at [226, 105] on input "551" at bounding box center [269, 113] width 135 height 16
click at [225, 113] on input "551" at bounding box center [269, 113] width 135 height 16
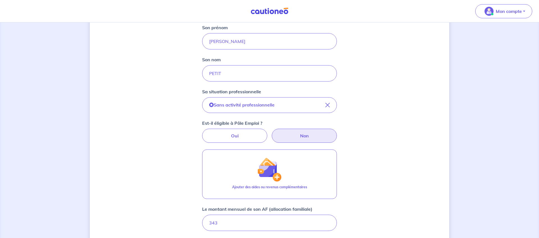
scroll to position [96, 0]
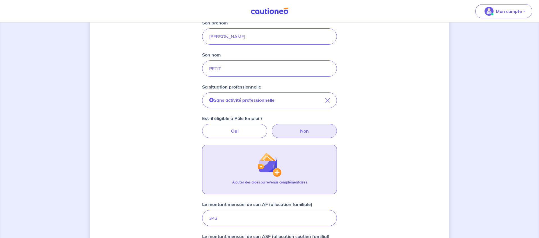
click at [295, 169] on button "Ajouter des aides ou revenus complémentaires" at bounding box center [269, 169] width 135 height 49
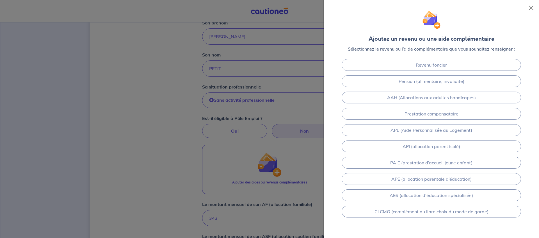
scroll to position [10, 0]
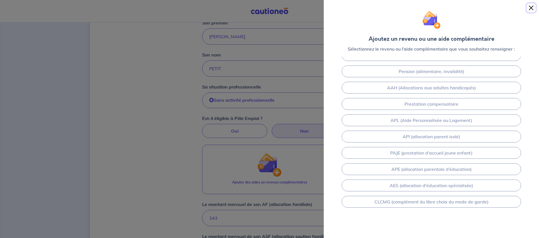
click at [529, 6] on button "Close" at bounding box center [530, 7] width 9 height 9
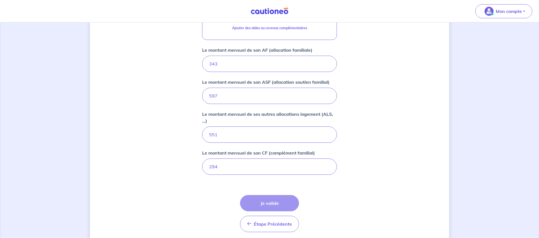
scroll to position [271, 0]
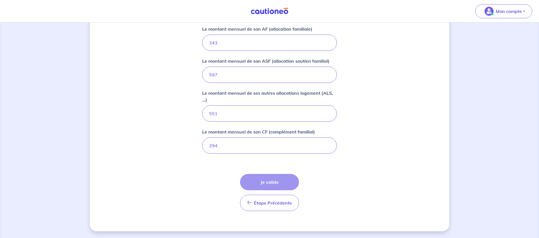
click at [269, 176] on div "Étape Précédente Précédent Je valide Je valide" at bounding box center [269, 192] width 59 height 37
click at [261, 104] on div "Le montant mensuel de ses autres allocations logement (ALS, ...) 551" at bounding box center [269, 106] width 135 height 32
click at [253, 113] on input "551" at bounding box center [269, 113] width 135 height 16
click at [240, 144] on input "294" at bounding box center [269, 145] width 135 height 16
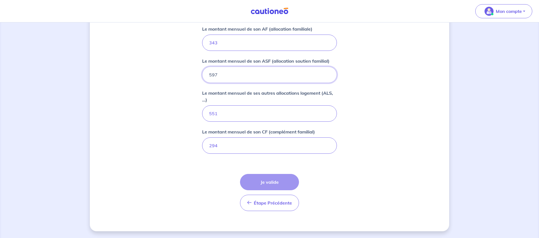
click at [254, 67] on input "597" at bounding box center [269, 75] width 135 height 16
click at [255, 44] on input "343" at bounding box center [269, 43] width 135 height 16
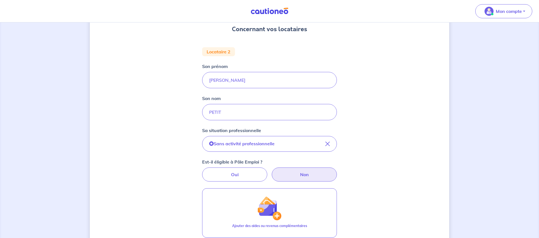
scroll to position [39, 0]
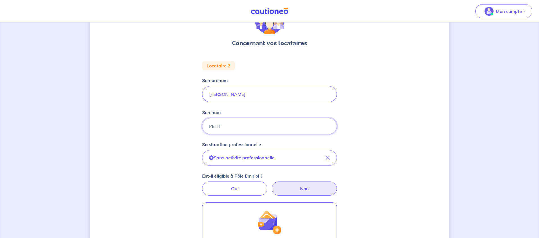
drag, startPoint x: 232, startPoint y: 129, endPoint x: 98, endPoint y: 101, distance: 136.4
click at [202, 118] on input "PETIT" at bounding box center [269, 126] width 135 height 16
type input "petit"
click at [254, 101] on input "[PERSON_NAME]" at bounding box center [269, 94] width 135 height 16
click at [207, 91] on input "[PERSON_NAME]" at bounding box center [269, 94] width 135 height 16
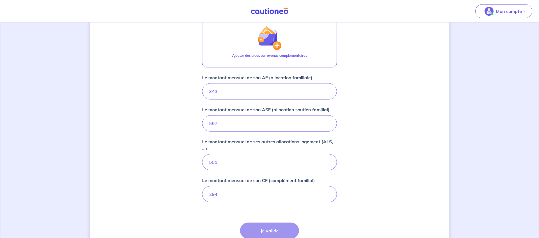
scroll to position [271, 0]
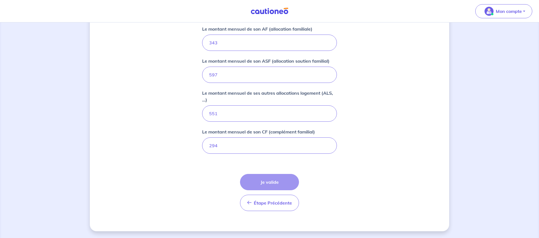
click at [271, 182] on div "Étape Précédente Précédent Je valide Je valide" at bounding box center [269, 192] width 59 height 37
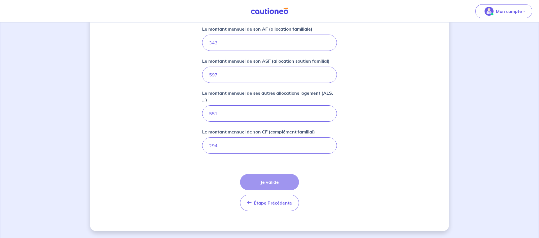
click at [271, 186] on div "Étape Précédente Précédent Je valide Je valide" at bounding box center [269, 192] width 59 height 37
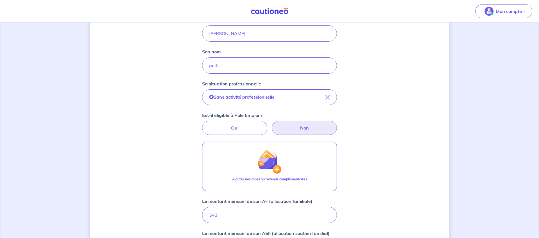
scroll to position [99, 0]
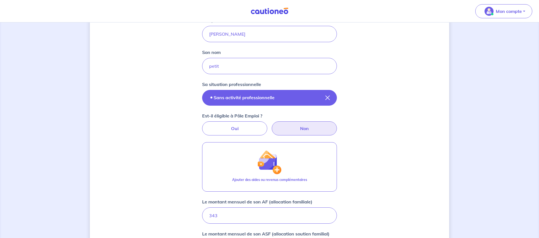
click at [251, 96] on p "Sans activité professionnelle" at bounding box center [244, 97] width 61 height 7
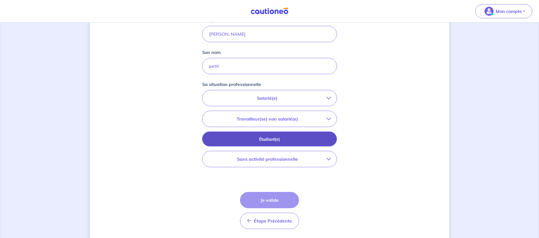
click at [254, 136] on button "Étudiant(e)" at bounding box center [269, 138] width 135 height 15
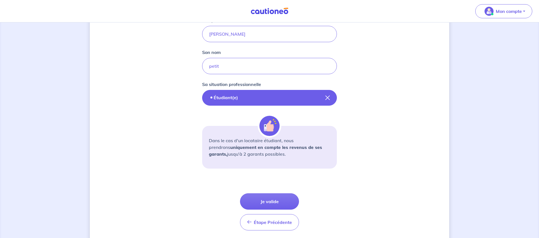
click at [269, 99] on button "Étudiant(e)" at bounding box center [269, 98] width 135 height 16
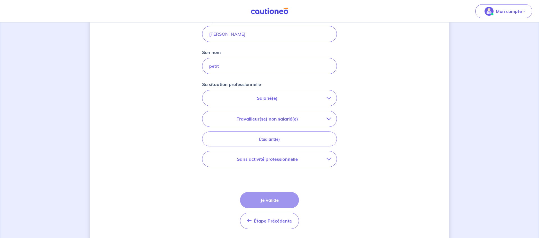
click at [271, 161] on p "Sans activité professionnelle" at bounding box center [267, 158] width 118 height 7
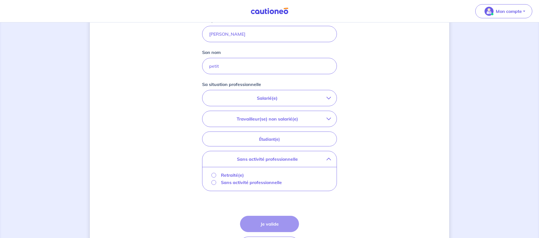
click at [236, 175] on p "Retraité(e)" at bounding box center [232, 174] width 23 height 7
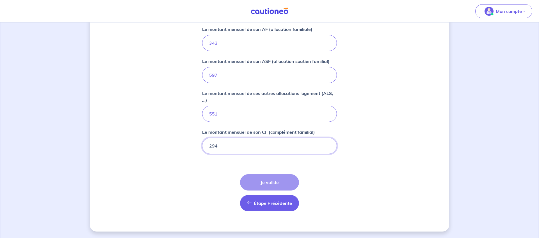
scroll to position [280, 0]
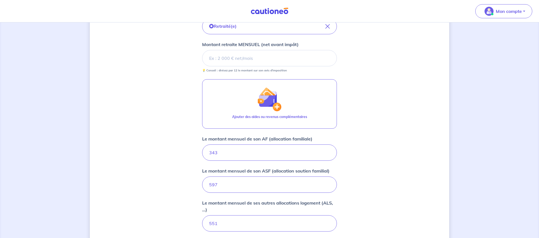
scroll to position [174, 0]
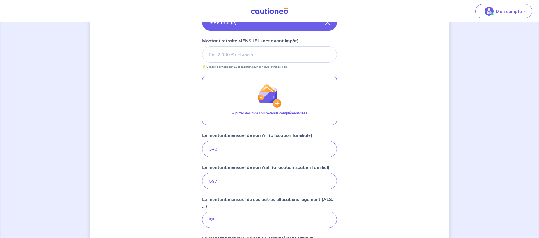
click at [258, 27] on button "Retraité(e)" at bounding box center [269, 23] width 135 height 16
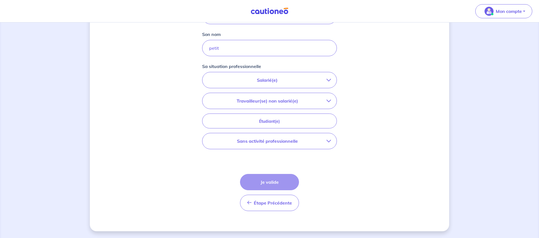
scroll to position [117, 0]
click at [252, 146] on button "Sans activité professionnelle" at bounding box center [269, 141] width 134 height 16
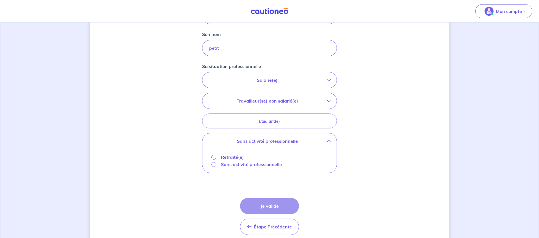
click at [222, 162] on p "Sans activité professionnelle" at bounding box center [251, 164] width 61 height 7
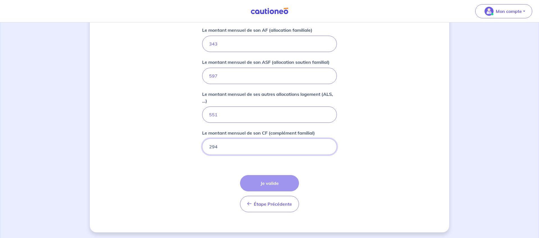
scroll to position [271, 0]
click at [266, 184] on div "Étape Précédente Précédent Je valide Je valide" at bounding box center [269, 192] width 59 height 37
click at [255, 151] on input "294" at bounding box center [269, 145] width 135 height 16
type input "294.00"
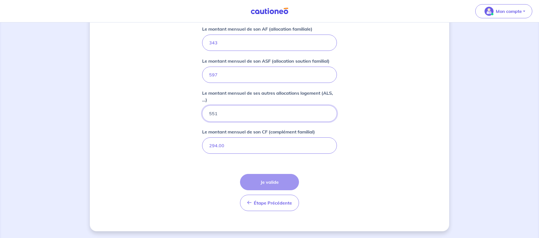
click at [285, 120] on input "551" at bounding box center [269, 113] width 135 height 16
type input "5510"
type input "551"
type input "551.00"
click at [273, 76] on input "597" at bounding box center [269, 75] width 135 height 16
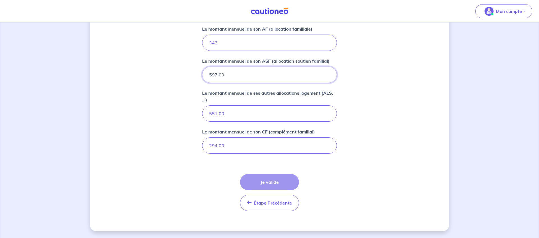
type input "597.00"
click at [266, 45] on input "343" at bounding box center [269, 43] width 135 height 16
click at [270, 38] on input "343.00" at bounding box center [269, 43] width 135 height 16
type input "343.0"
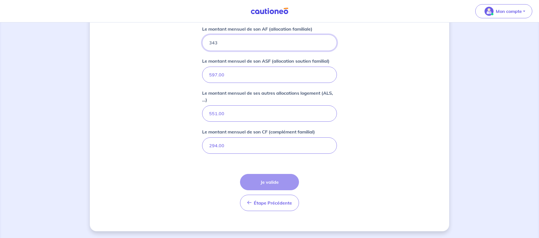
type input "343"
click at [246, 75] on input "597.00" at bounding box center [269, 75] width 135 height 16
type input "597.0"
type input "597"
click at [241, 113] on input "551.00" at bounding box center [269, 113] width 135 height 16
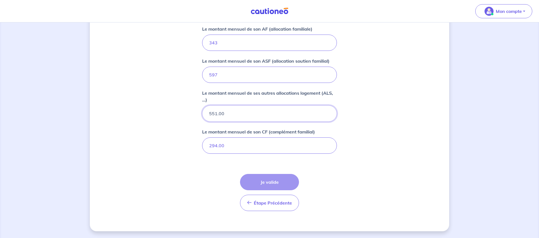
type input "551.0"
type input "551"
click at [245, 148] on input "294.00" at bounding box center [269, 145] width 135 height 16
type input "294.0"
type input "294"
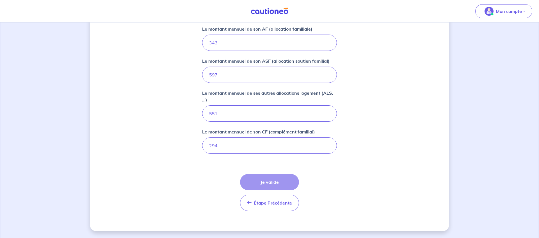
click at [282, 178] on div "Étape Précédente Précédent Je valide Je valide" at bounding box center [269, 192] width 59 height 37
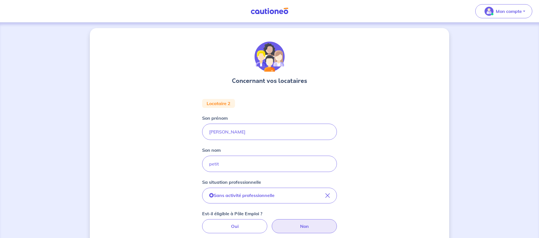
scroll to position [22, 0]
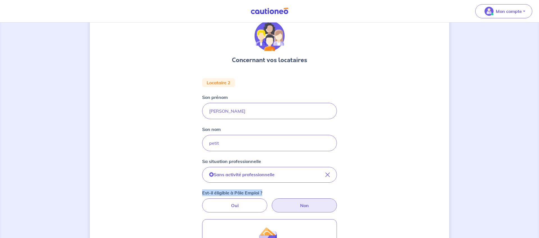
drag, startPoint x: 515, startPoint y: 73, endPoint x: 514, endPoint y: 185, distance: 111.7
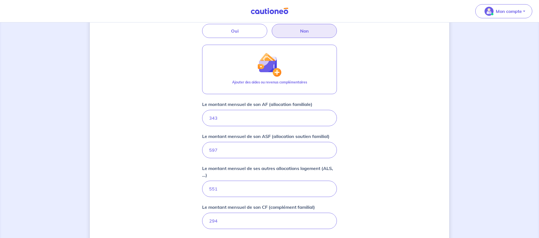
scroll to position [271, 0]
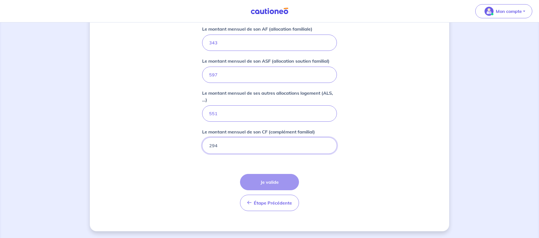
click at [300, 143] on input "294" at bounding box center [269, 145] width 135 height 16
click at [277, 47] on input "343" at bounding box center [269, 43] width 135 height 16
